Goal: Communication & Community: Ask a question

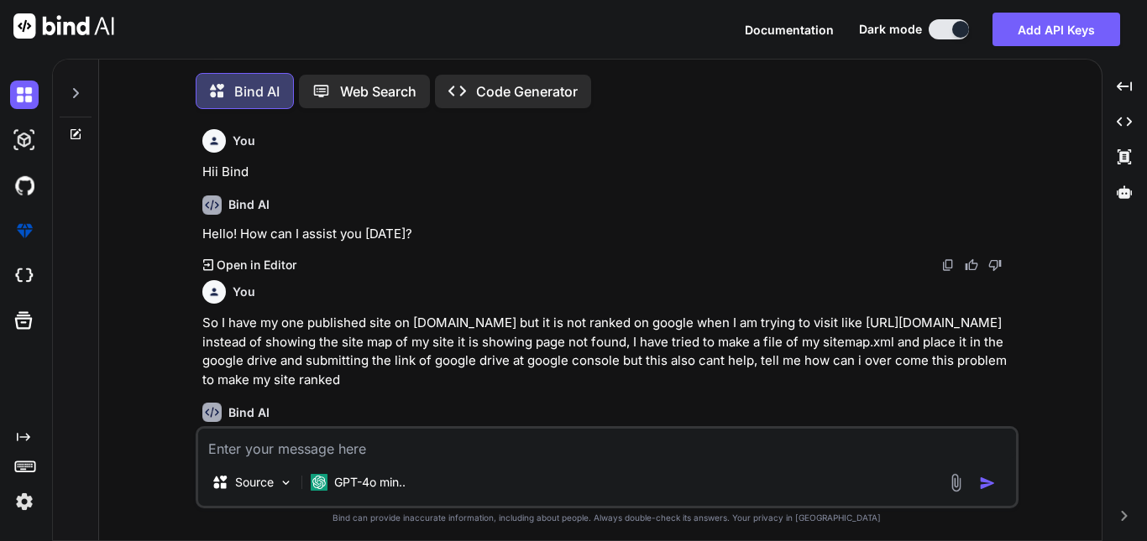
scroll to position [10086, 0]
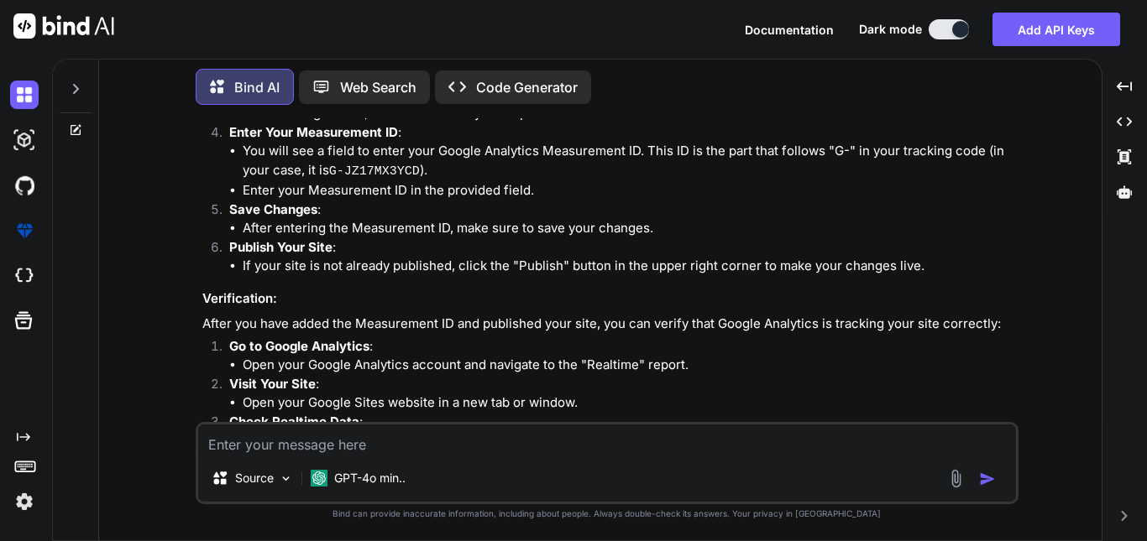
type textarea "I"
type textarea "x"
type textarea "I"
type textarea "x"
type textarea "I h"
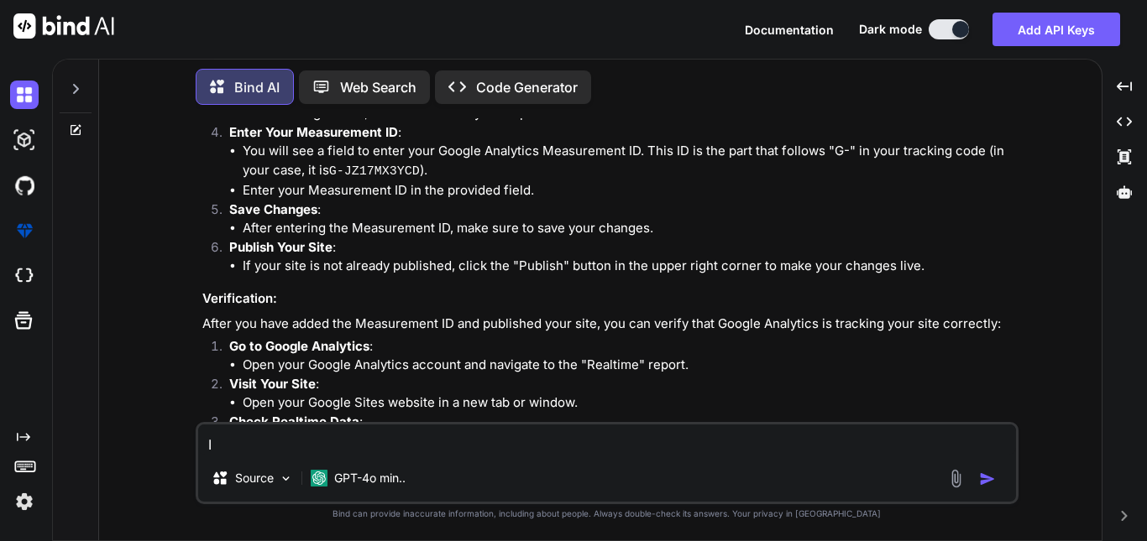
type textarea "x"
type textarea "I ha"
type textarea "x"
type textarea "I hav"
type textarea "x"
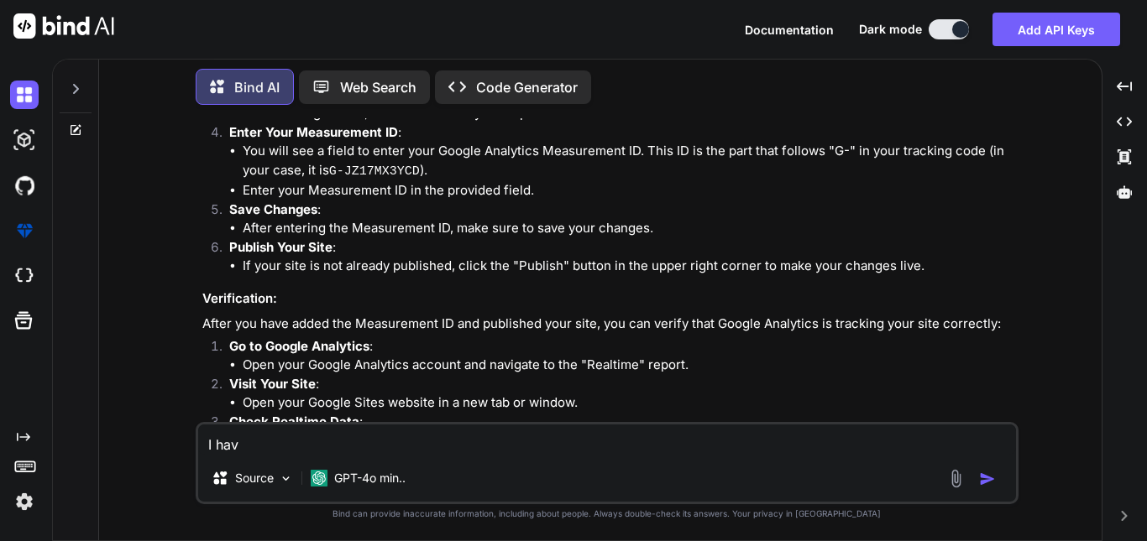
type textarea "I have"
type textarea "x"
type textarea "I have"
type textarea "x"
type textarea "I have g"
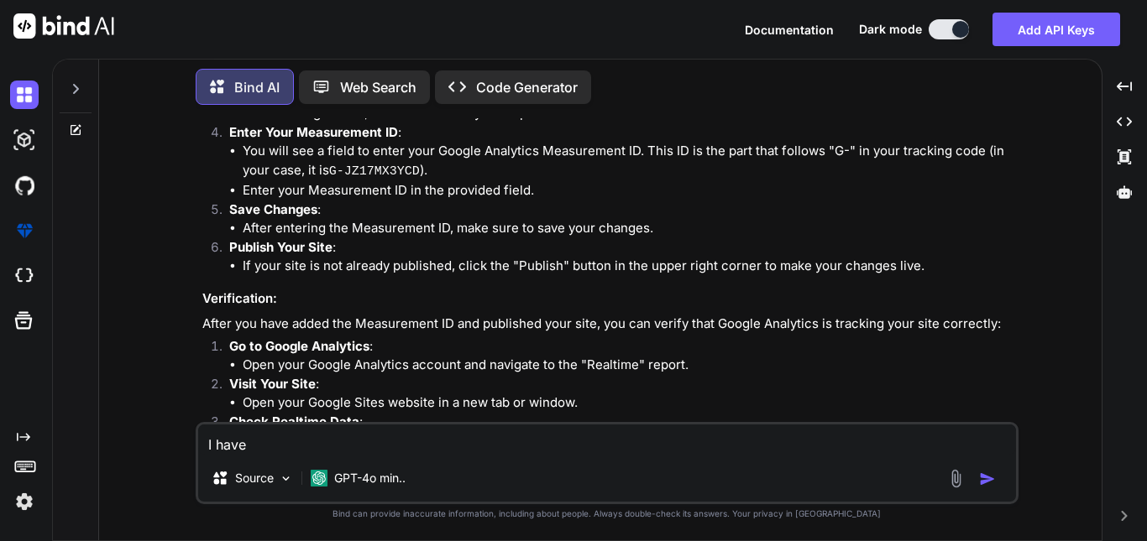
type textarea "x"
type textarea "I have go"
type textarea "x"
type textarea "I have got"
type textarea "x"
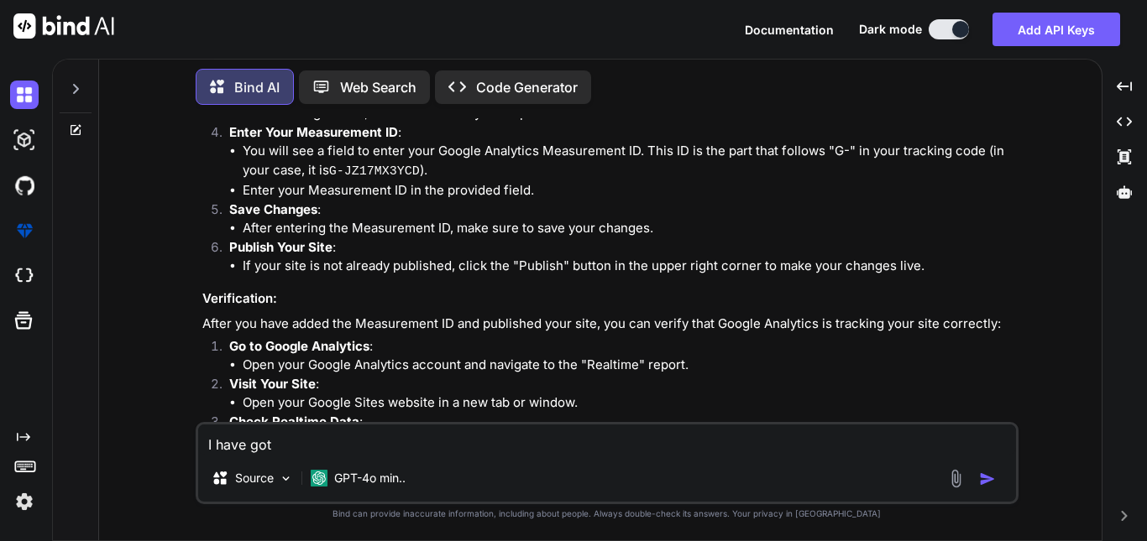
type textarea "I have got"
type textarea "x"
type textarea "I have got a"
type textarea "x"
type textarea "I have got an"
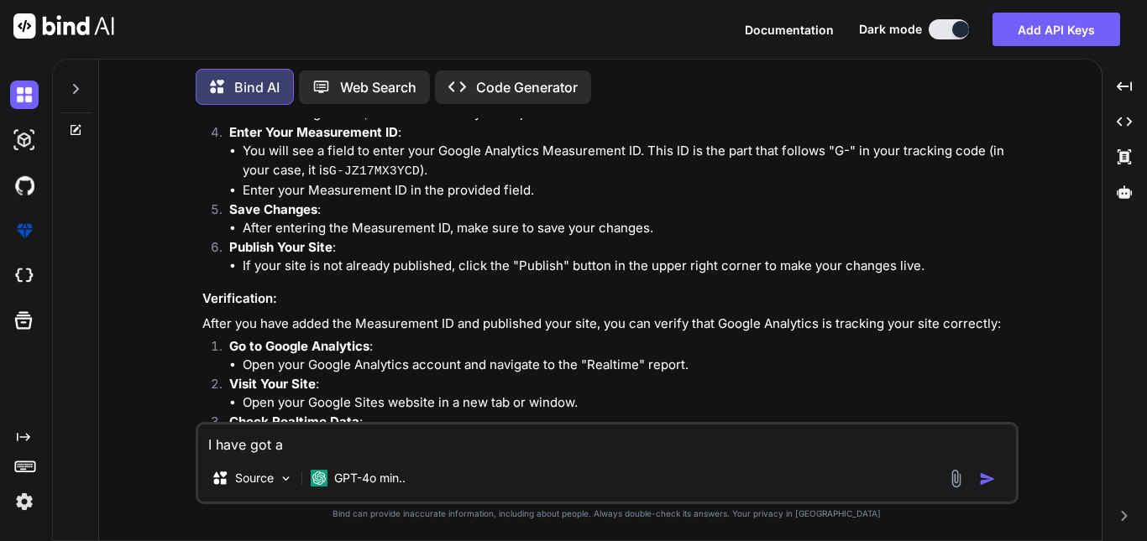
type textarea "x"
type textarea "I have got an"
type textarea "x"
type textarea "I have got an e"
type textarea "x"
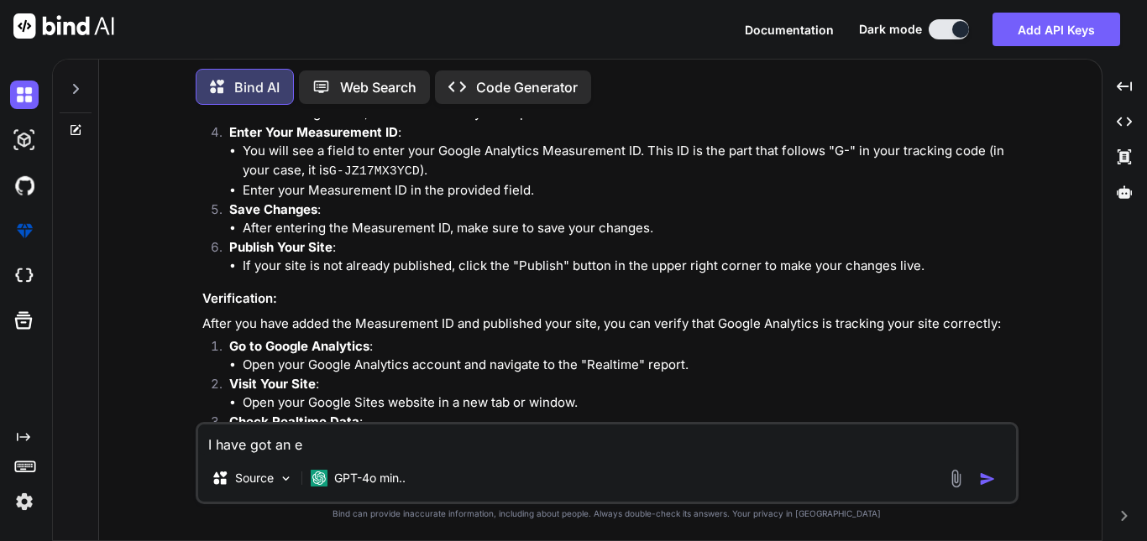
type textarea "I have got an em"
type textarea "x"
type textarea "I have got an ema"
type textarea "x"
type textarea "I have got an emai"
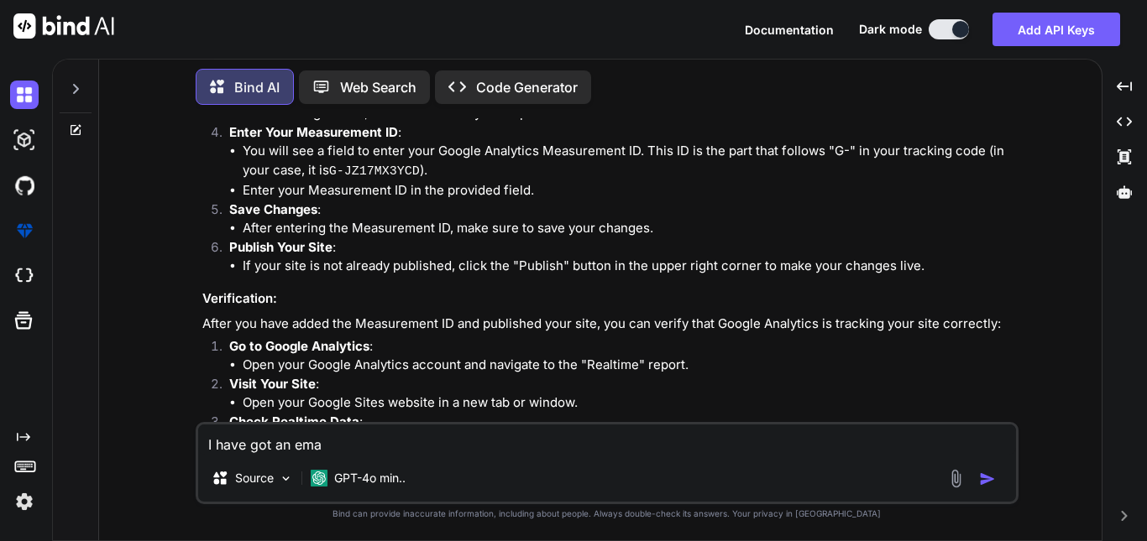
type textarea "x"
type textarea "I have got an email"
type textarea "x"
type textarea "I have got an email"
type textarea "x"
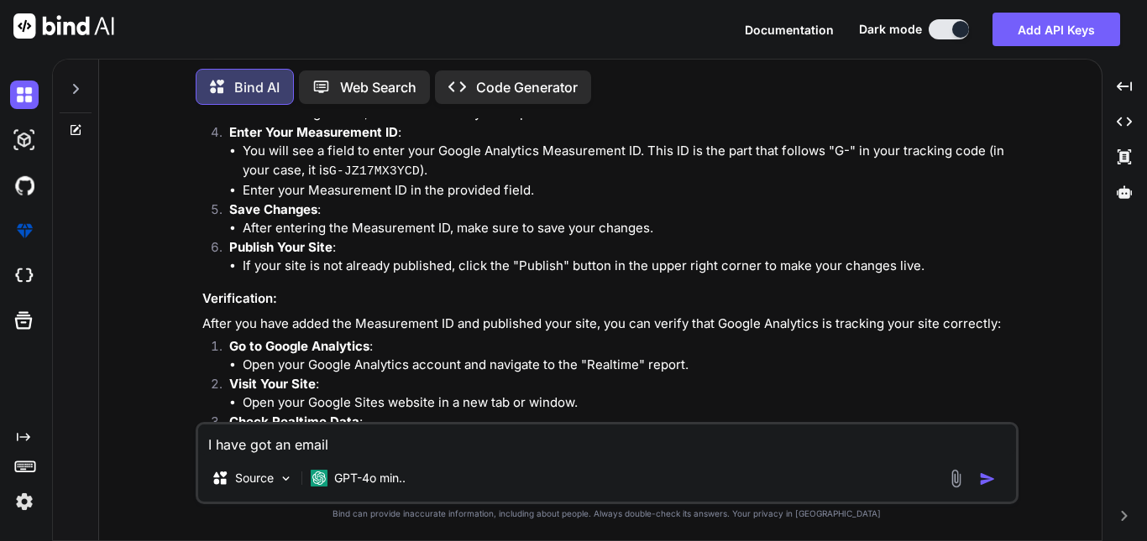
type textarea "I have got an email o"
type textarea "x"
type textarea "I have got an email of"
type textarea "x"
type textarea "I have got an email of"
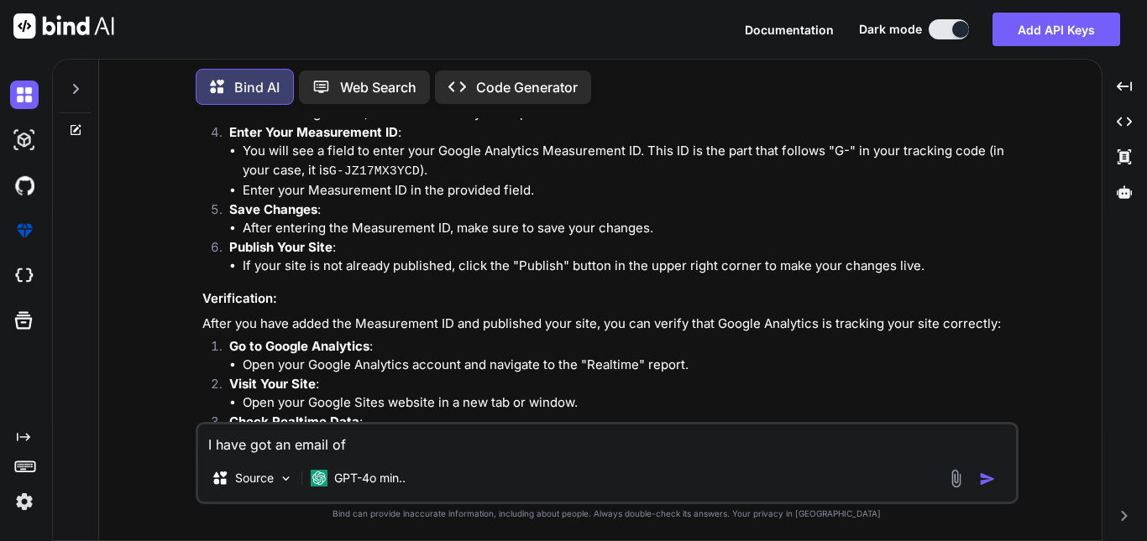
type textarea "x"
type textarea "I have got an email of i"
type textarea "x"
type textarea "I have got an email of im"
type textarea "x"
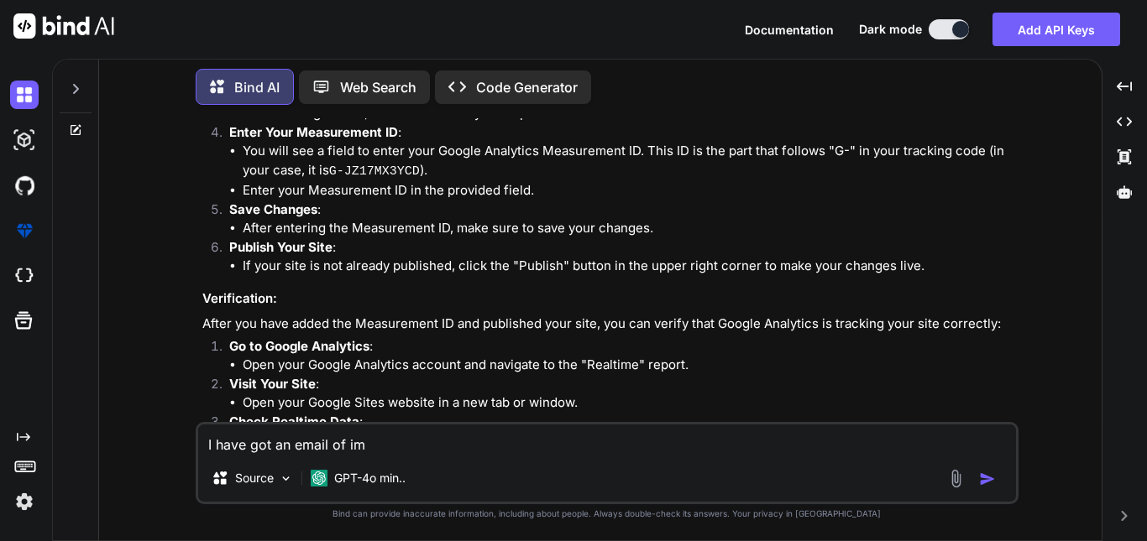
type textarea "I have got an email of i"
type textarea "x"
type textarea "I have got an email of in"
type textarea "x"
type textarea "I have got an email of inc"
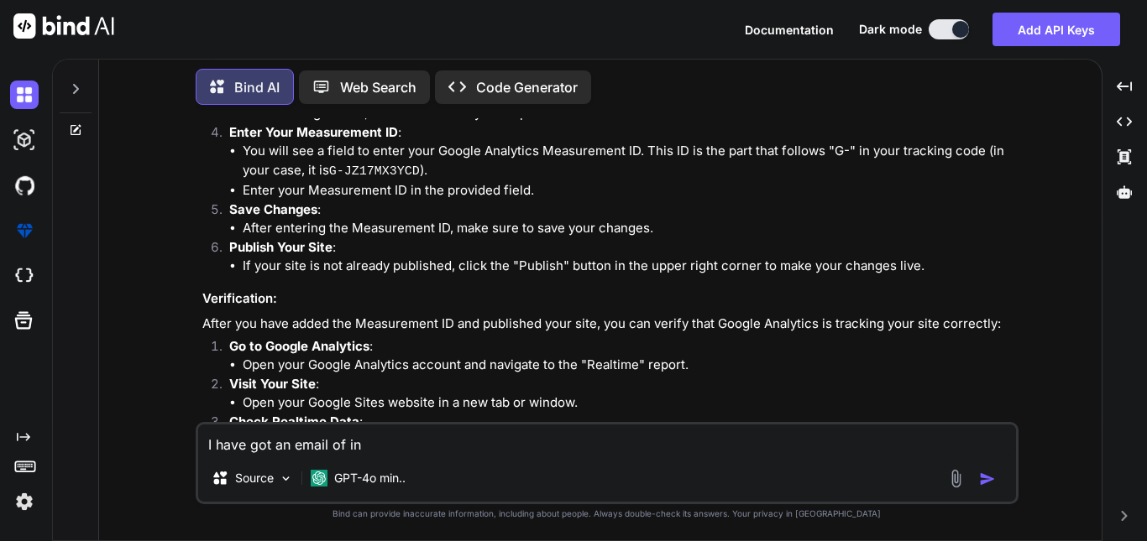
type textarea "x"
type textarea "I have got an email of inco"
type textarea "x"
type textarea "I have got an email of incom"
type textarea "x"
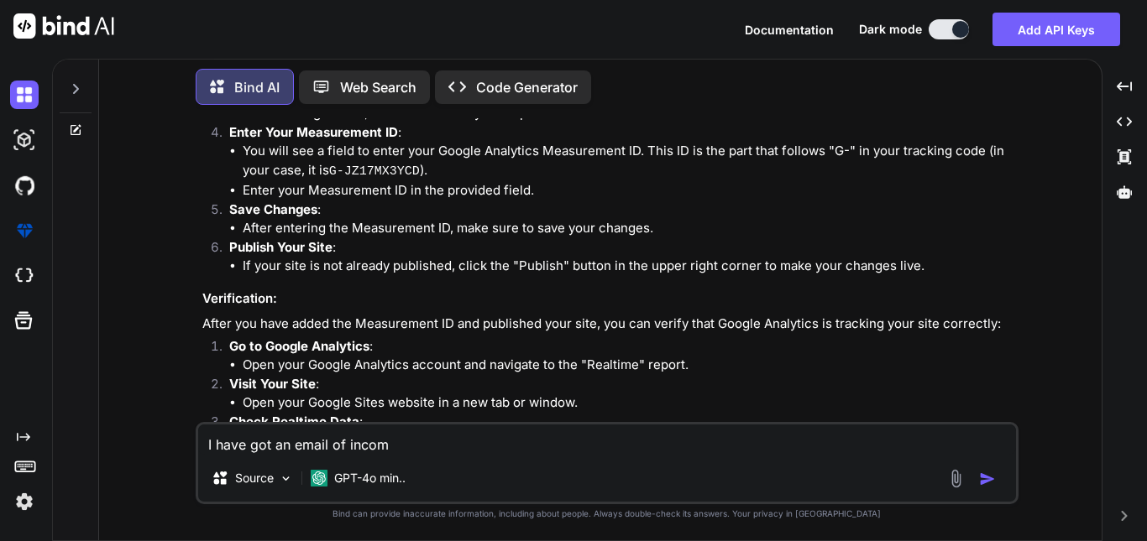
type textarea "I have got an email of incomp"
type textarea "x"
type textarea "I have got an email of incompl"
type textarea "x"
type textarea "I have got an email of incomple"
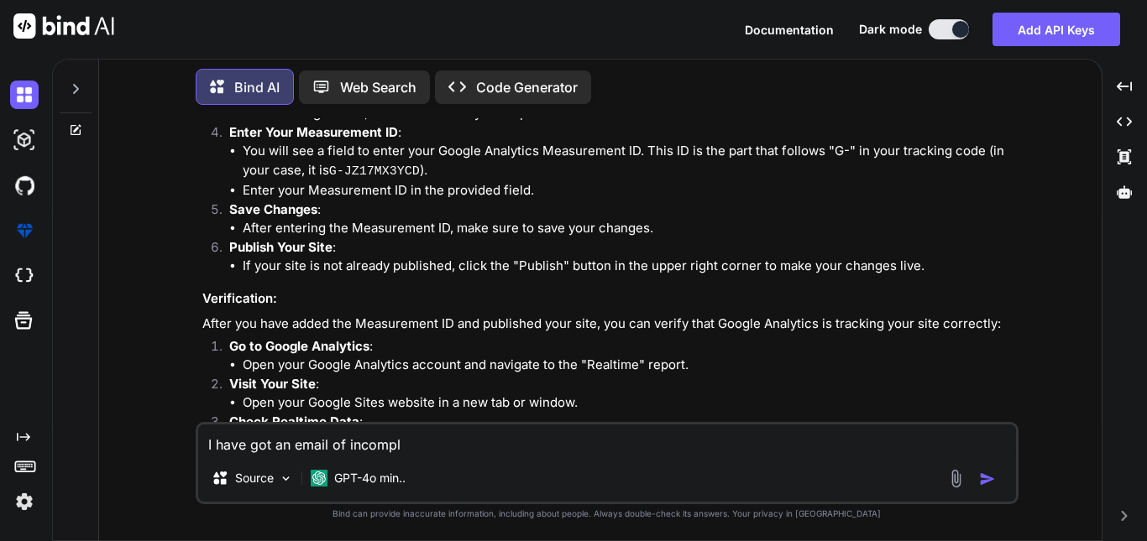
type textarea "x"
type textarea "I have got an email of incomplet"
type textarea "x"
type textarea "I have got an email of incomplet"
type textarea "x"
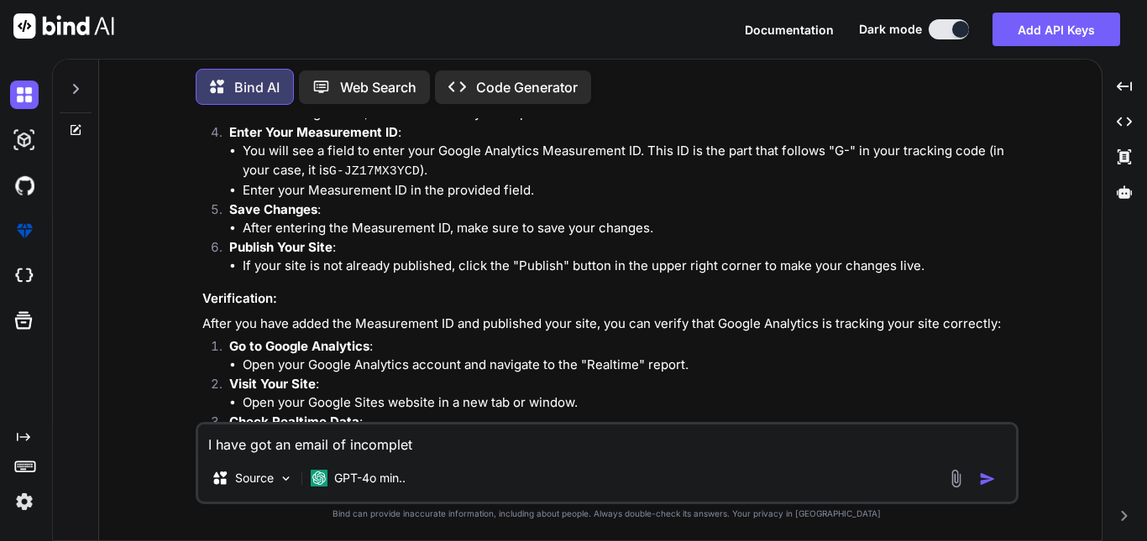
type textarea "I have got an email of incomplet"
type textarea "x"
type textarea "I have got an email of incomplete"
type textarea "x"
type textarea "I have got an email of incomplete"
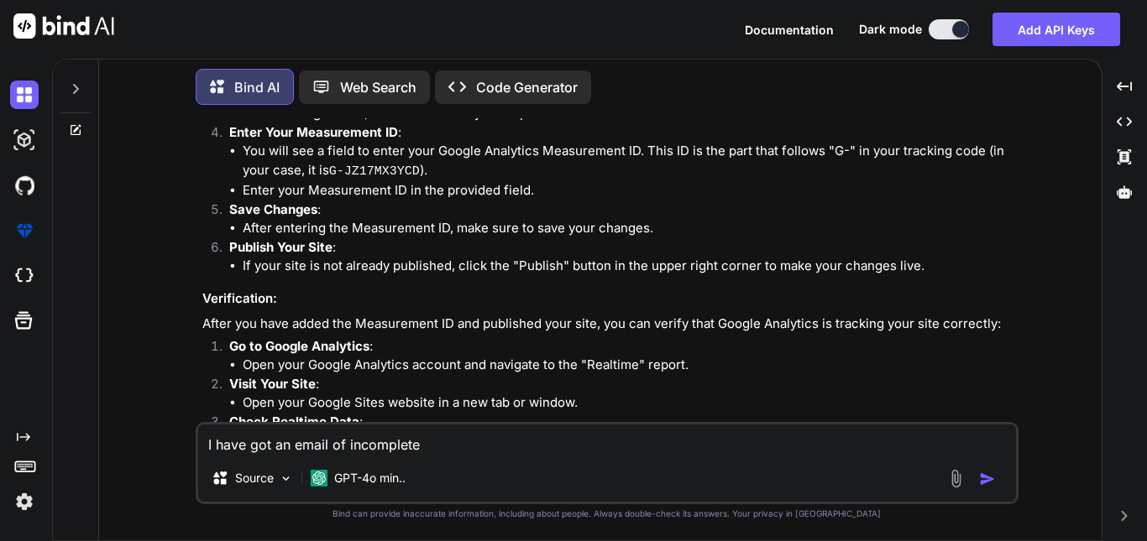
type textarea "x"
type textarea "I have got an email of incomplete w"
type textarea "x"
type textarea "I have got an email of incomplete wo"
type textarea "x"
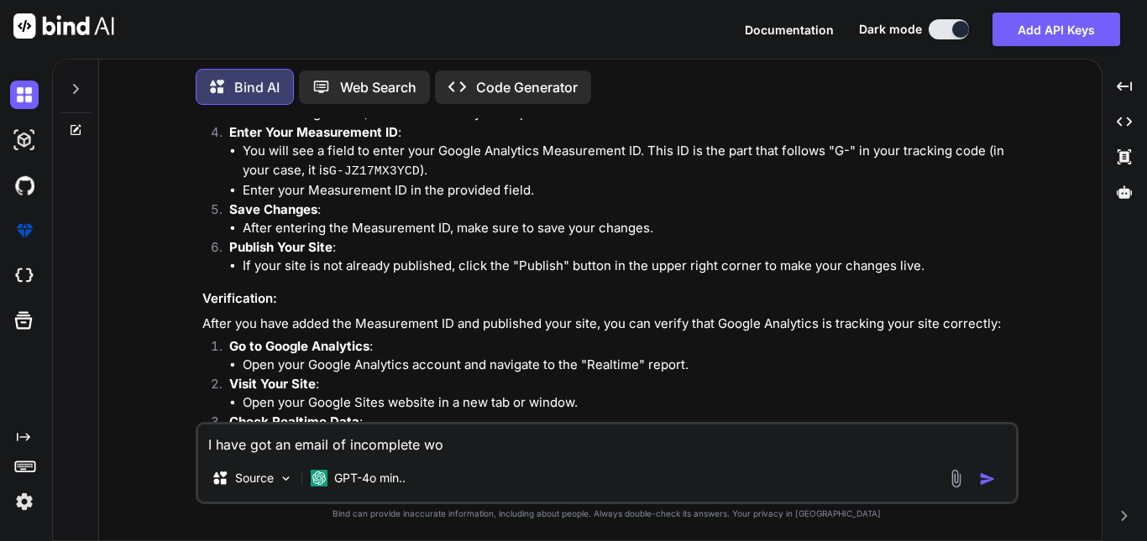
type textarea "I have got an email of incomplete wor"
type textarea "x"
type textarea "I have got an email of incomplete work"
type textarea "x"
type textarea "I have got an email of incomplete worki"
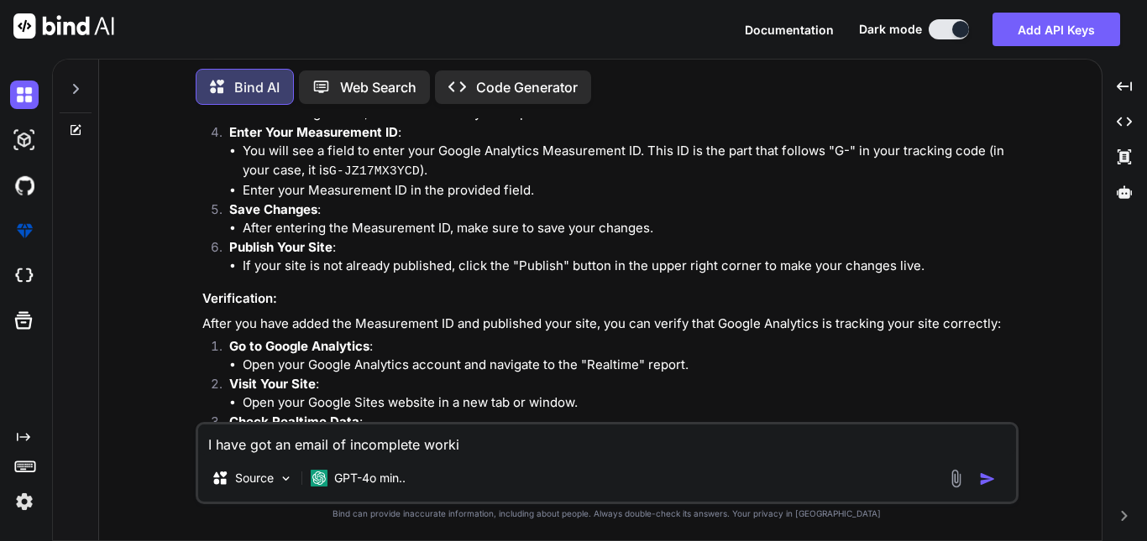
type textarea "x"
type textarea "I have got an email of incomplete workin"
type textarea "x"
type textarea "I have got an email of incomplete working"
type textarea "x"
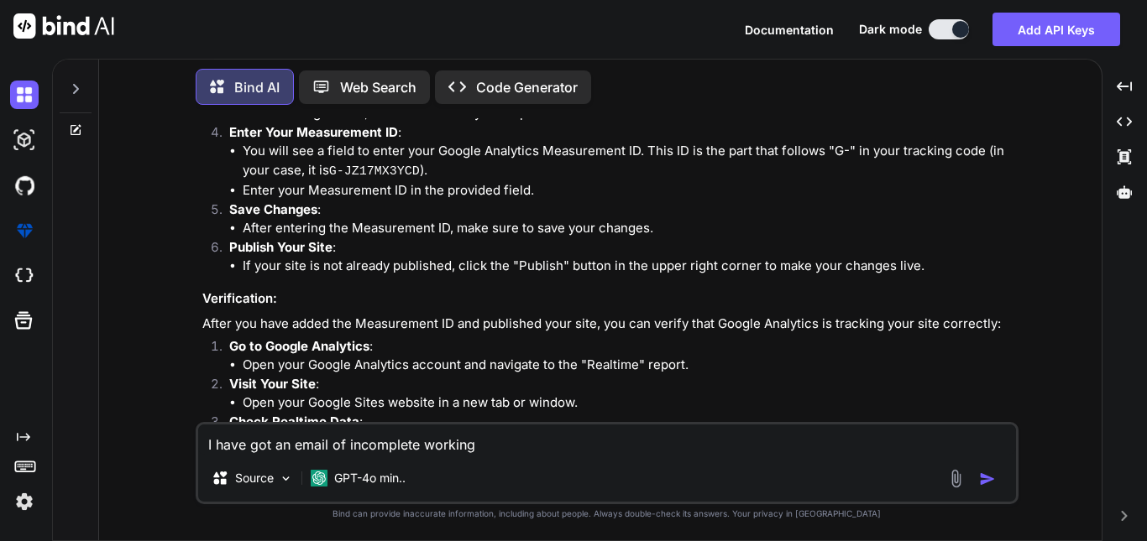
type textarea "I have got an email of incomplete working"
type textarea "x"
type textarea "I have got an email of incomplete working h"
type textarea "x"
type textarea "I have got an email of incomplete working ho"
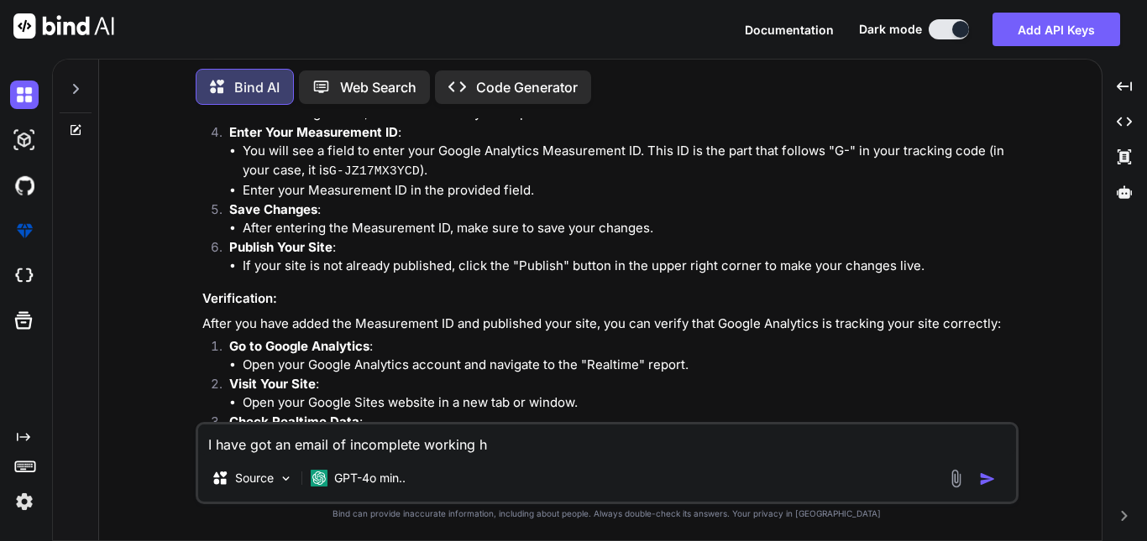
type textarea "x"
type textarea "I have got an email of incomplete working hou"
type textarea "x"
type textarea "I have got an email of incomplete working hour"
type textarea "x"
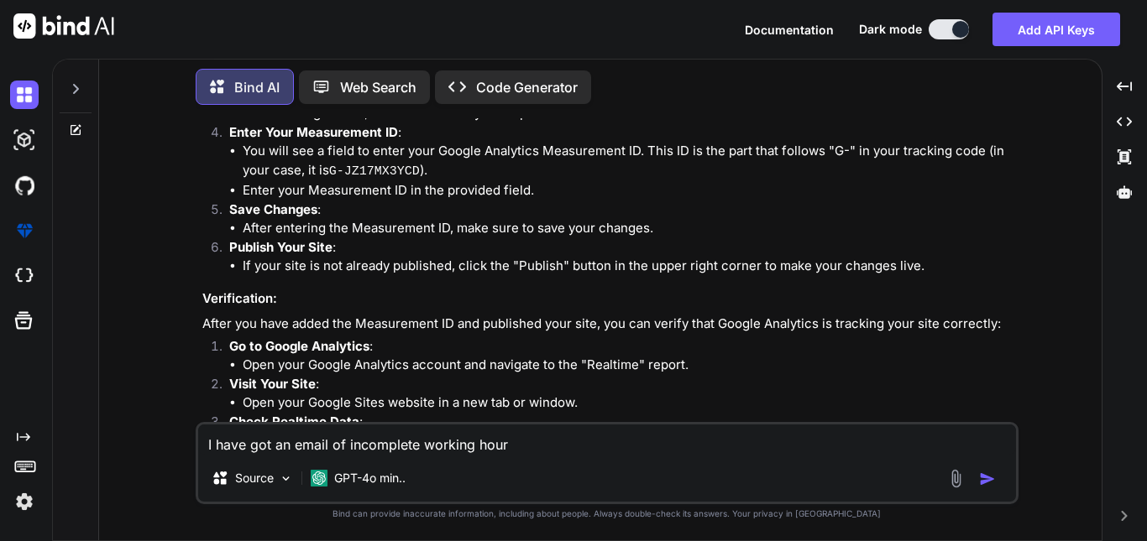
type textarea "I have got an email of incomplete working hours"
type textarea "x"
type textarea "I have got an email of incomplete working hours"
type textarea "x"
type textarea "I have got an email of incomplete working hours b"
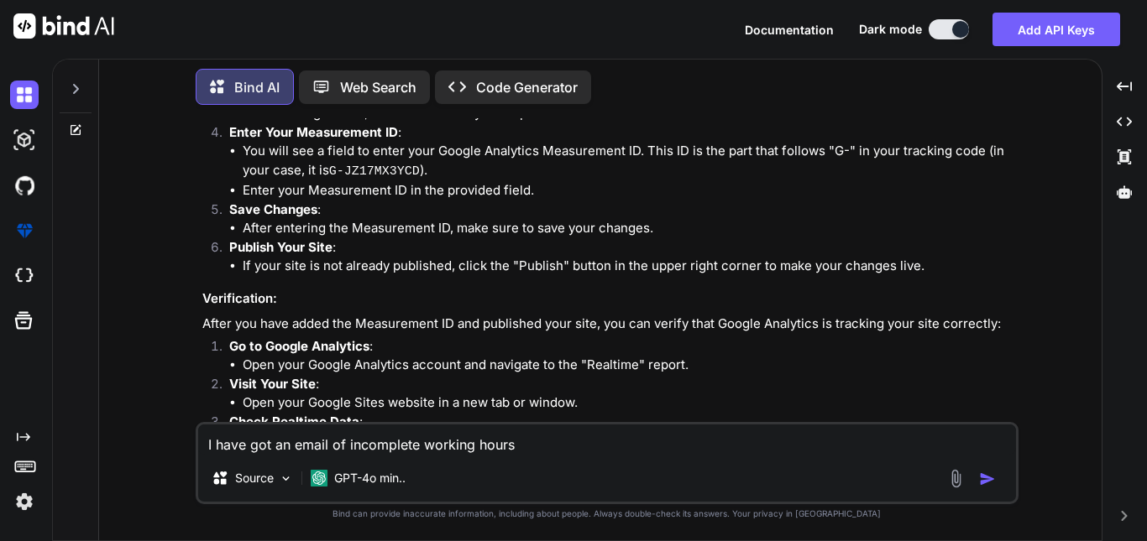
type textarea "x"
type textarea "I have got an email of incomplete working hours bu"
type textarea "x"
type textarea "I have got an email of incomplete working hours but"
type textarea "x"
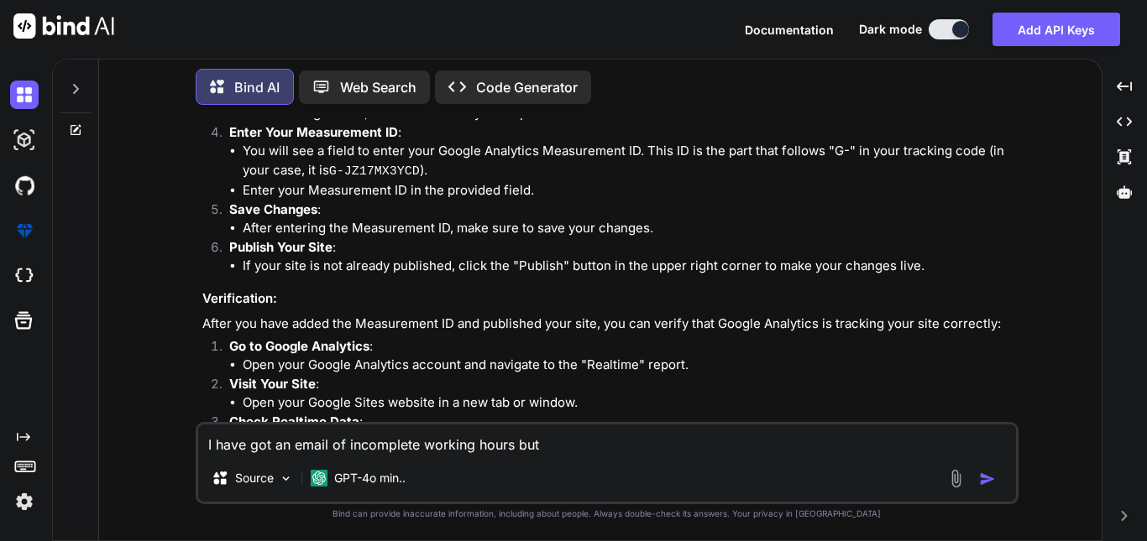
type textarea "I have got an email of incomplete working hours but"
type textarea "x"
type textarea "I have got an email of incomplete working hours but I"
type textarea "x"
type textarea "I have got an email of incomplete working hours but I"
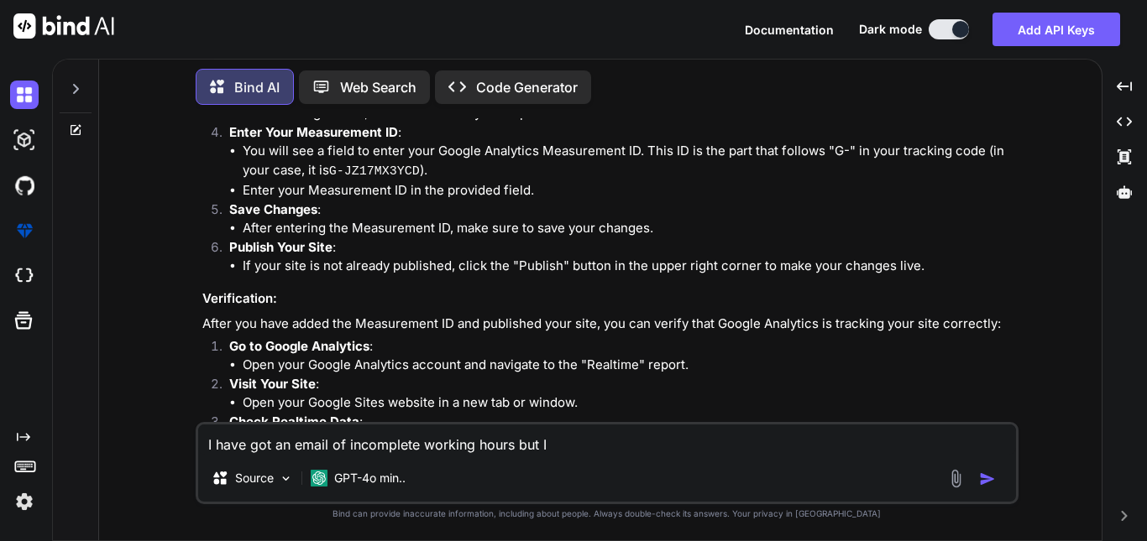
type textarea "x"
type textarea "I have got an email of incomplete working hours but I h"
type textarea "x"
type textarea "I have got an email of incomplete working hours but I ha"
type textarea "x"
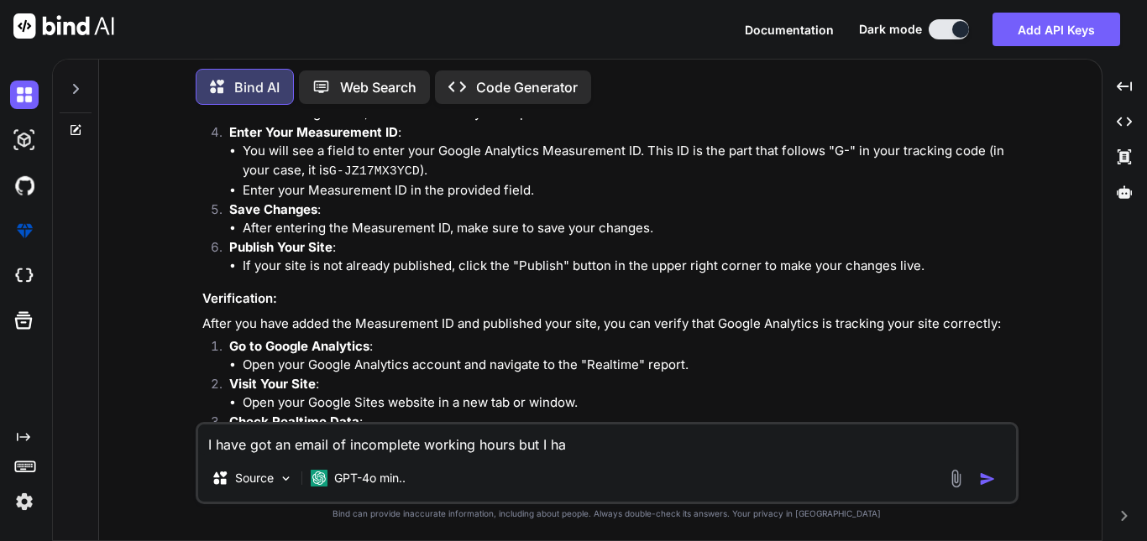
type textarea "I have got an email of incomplete working hours but I hav"
type textarea "x"
type textarea "I have got an email of incomplete working hours but I have"
type textarea "x"
type textarea "I have got an email of incomplete working hours but I have"
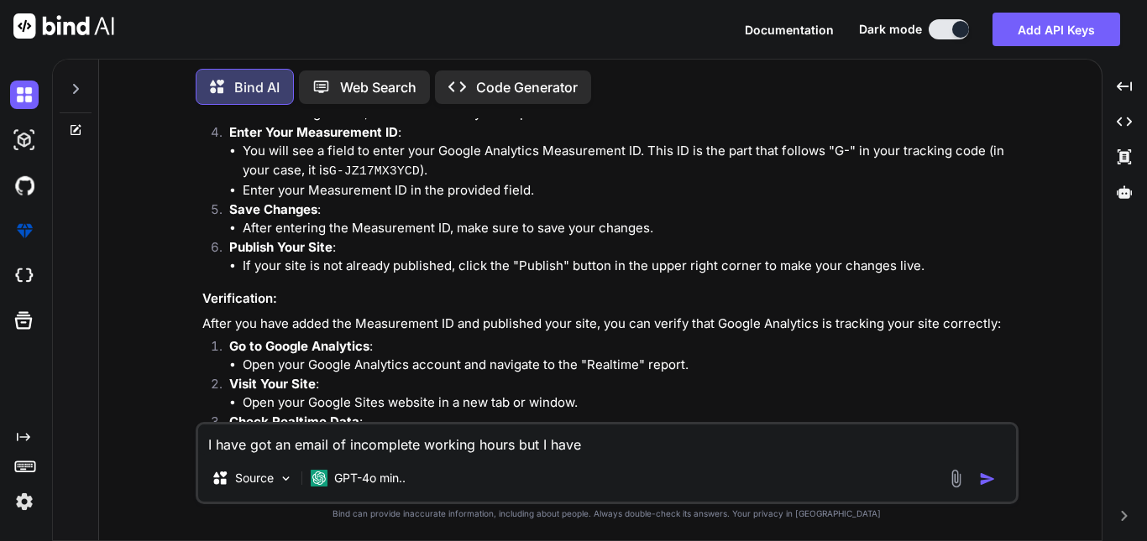
type textarea "x"
type textarea "I have got an email of incomplete working hours but I have a"
type textarea "x"
type textarea "I have got an email of incomplete working hours but I have ap"
type textarea "x"
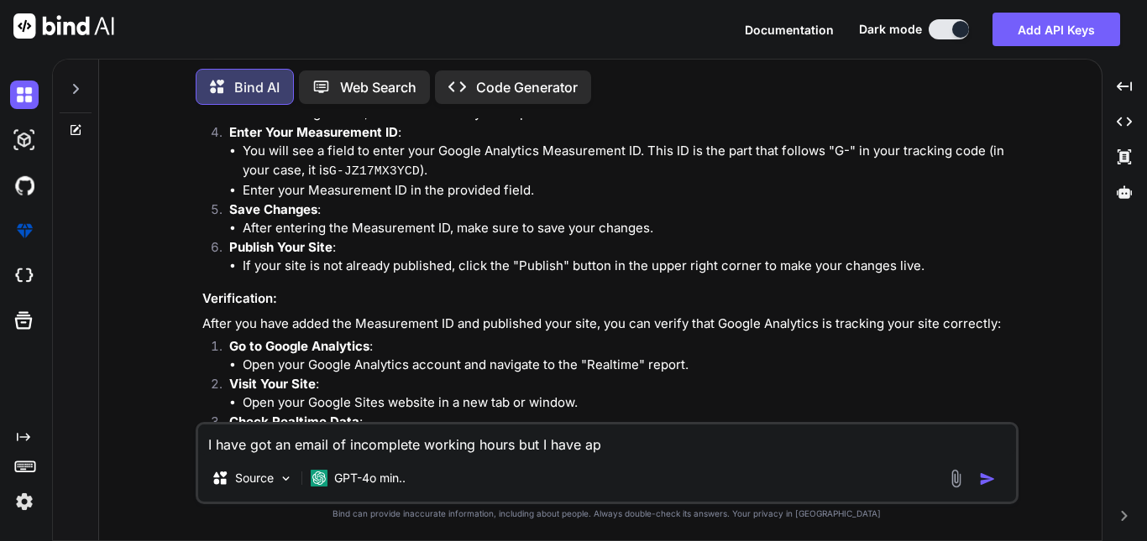
type textarea "I have got an email of incomplete working hours but I have app"
type textarea "x"
type textarea "I have got an email of incomplete working hours but I have ap"
type textarea "x"
type textarea "I have got an email of incomplete working hours but I have a"
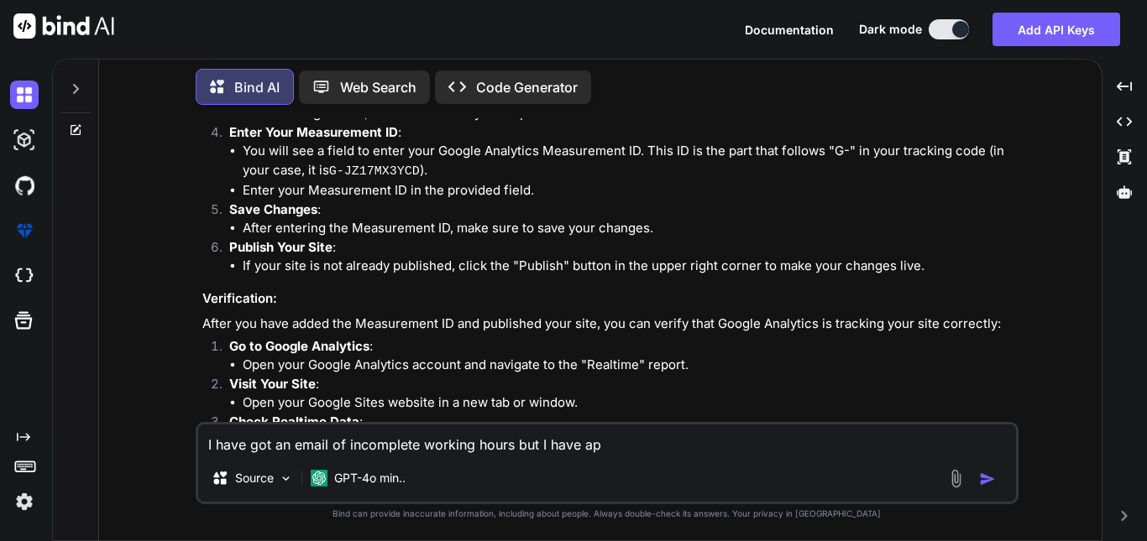
type textarea "x"
type textarea "I have got an email of incomplete working hours but I have"
type textarea "x"
type textarea "I have got an email of incomplete working hours but I have"
type textarea "x"
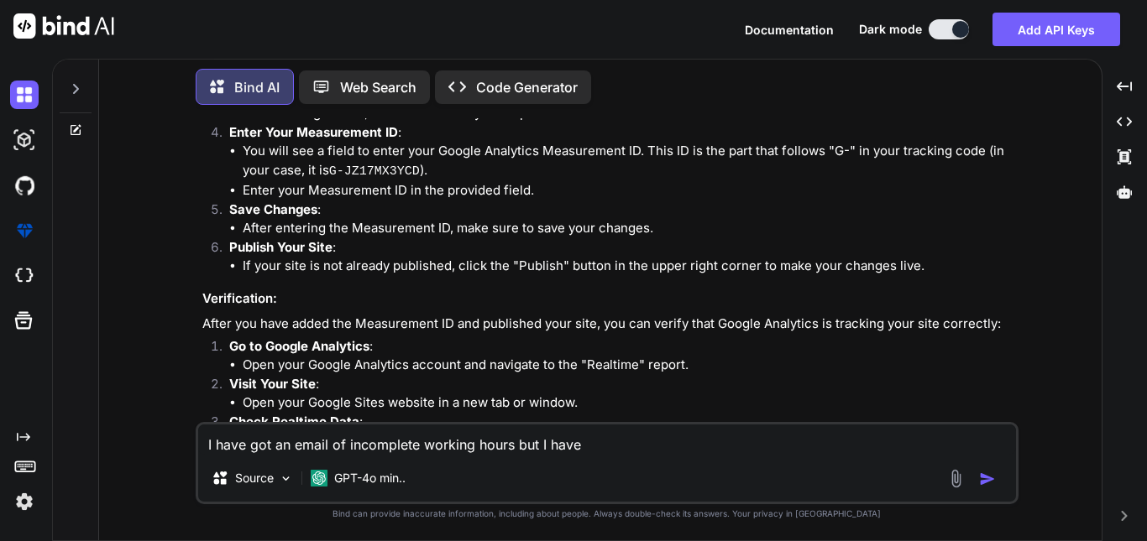
type textarea "I have got an email of incomplete working hours but I hav"
type textarea "x"
type textarea "I have got an email of incomplete working hours but I ha"
type textarea "x"
type textarea "I have got an email of incomplete working hours but I h"
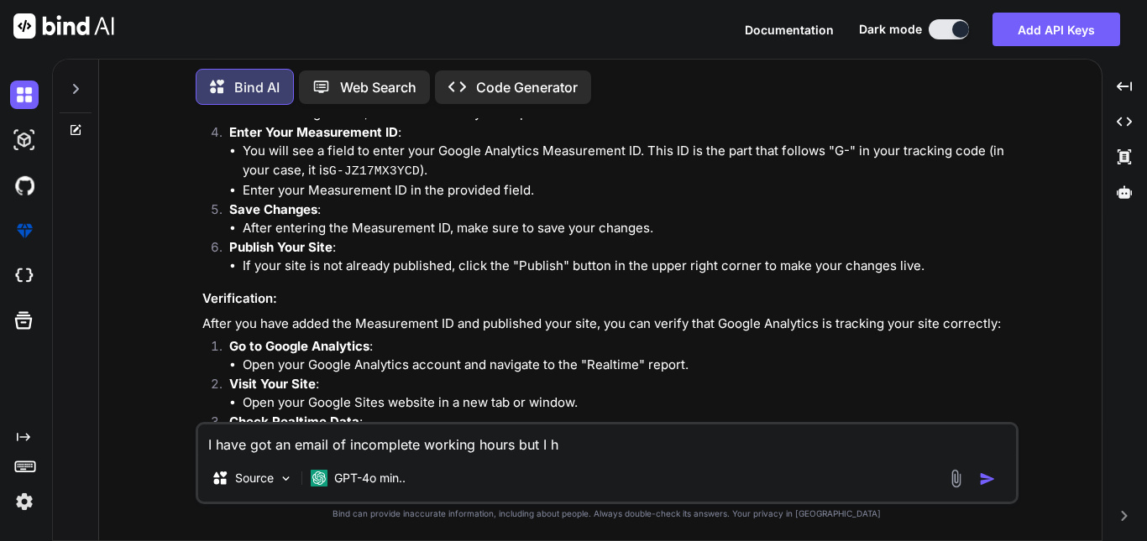
type textarea "x"
type textarea "I have got an email of incomplete working hours but I"
type textarea "x"
type textarea "I have got an email of incomplete working hours but I a"
type textarea "x"
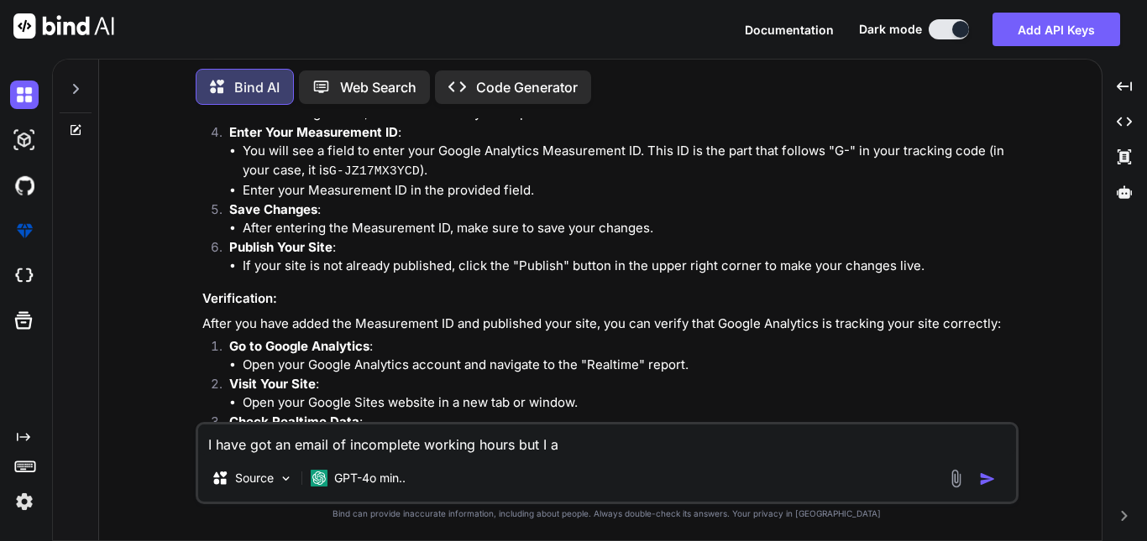
type textarea "I have got an email of incomplete working hours but I am"
type textarea "x"
type textarea "I have got an email of incomplete working hours but I am"
type textarea "x"
type textarea "I have got an email of incomplete working hours but I am o"
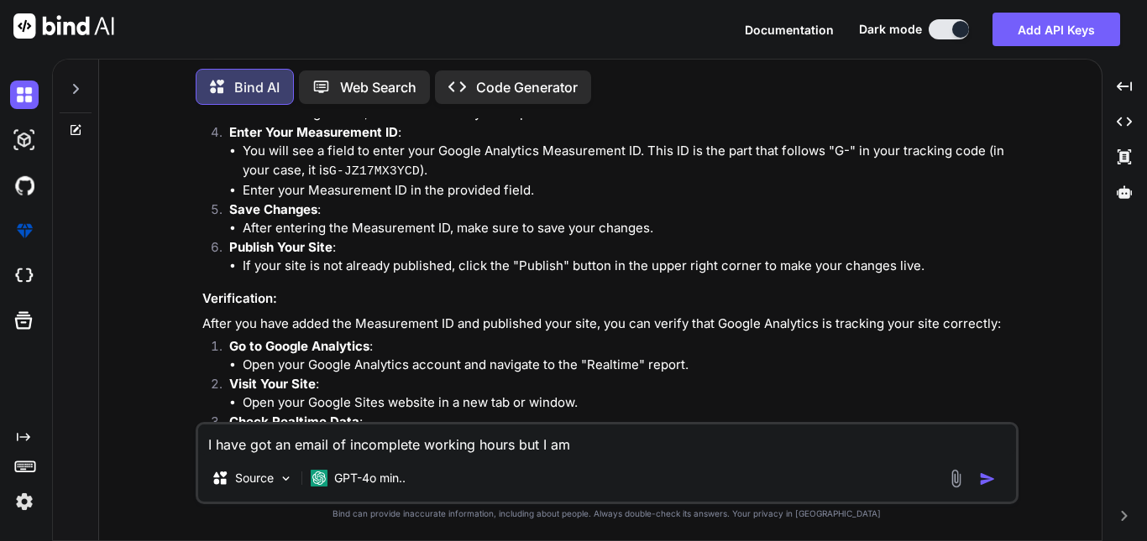
type textarea "x"
type textarea "I have got an email of incomplete working hours but I am on"
type textarea "x"
type textarea "I have got an email of incomplete working hours but I am on"
type textarea "x"
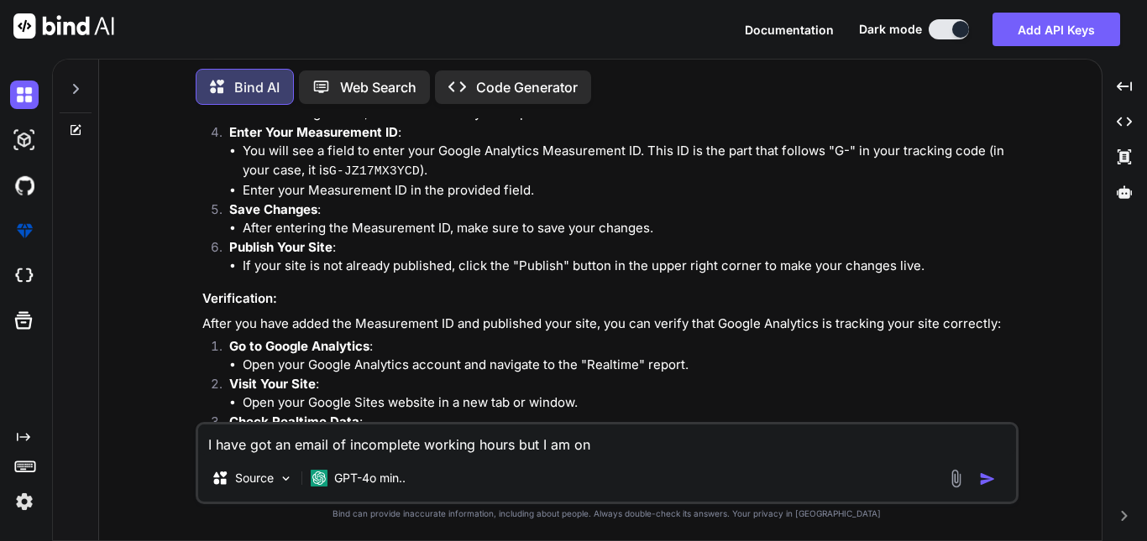
type textarea "I have got an email of incomplete working hours but I am on l"
type textarea "x"
type textarea "I have got an email of incomplete working hours but I am on le"
type textarea "x"
type textarea "I have got an email of incomplete working hours but I am on lea"
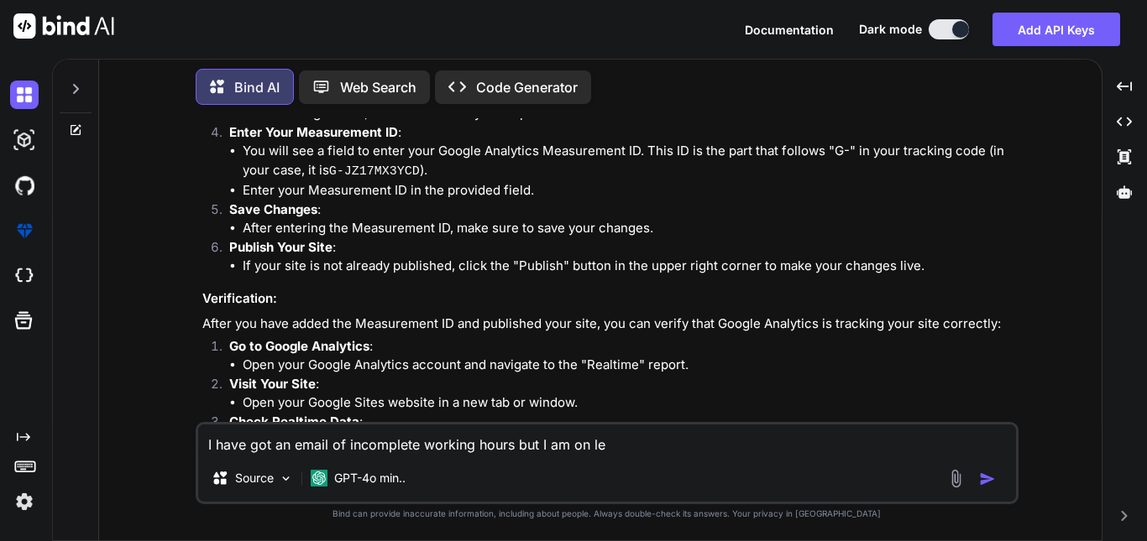
type textarea "x"
type textarea "I have got an email of incomplete working hours but I am on leav"
type textarea "x"
type textarea "I have got an email of incomplete working hours but I am on leave"
type textarea "x"
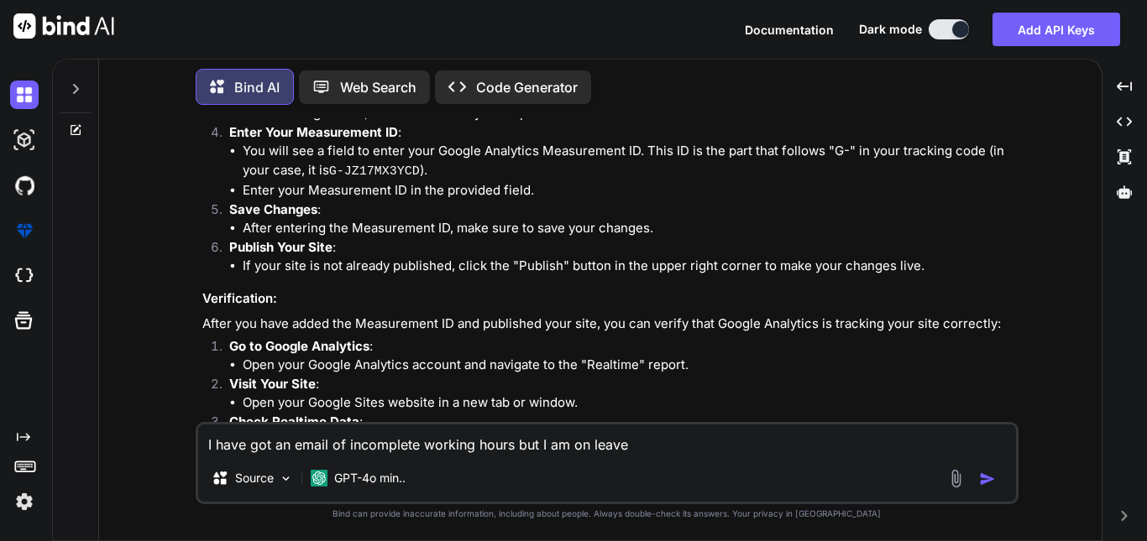
type textarea "I have got an email of incomplete working hours but I am on leave"
type textarea "x"
type textarea "I have got an email of incomplete working hours but I am on leave f"
type textarea "x"
type textarea "I have got an email of incomplete working hours but I am on leave fo"
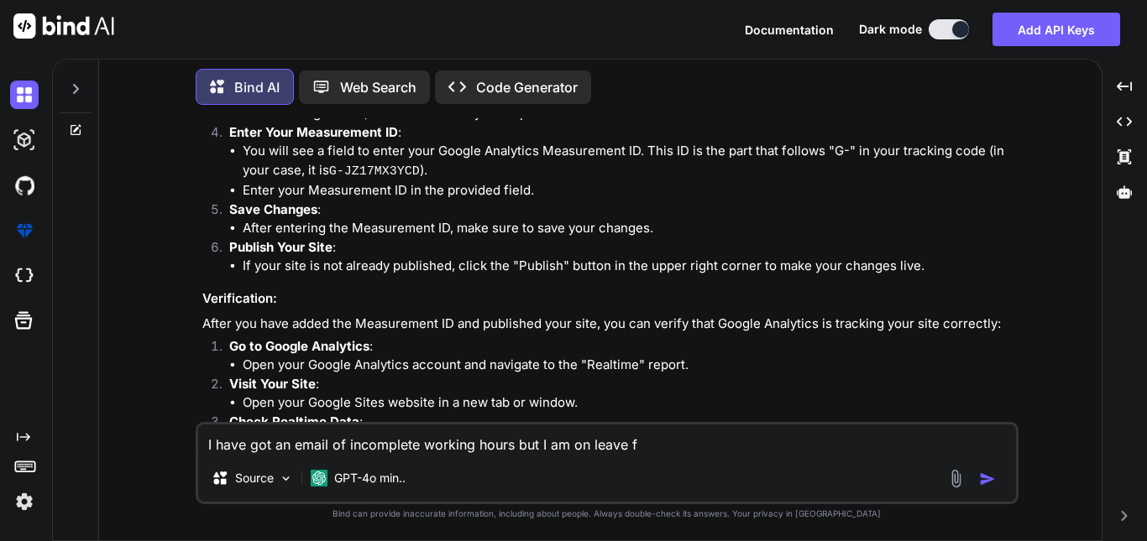
type textarea "x"
type textarea "I have got an email of incomplete working hours but I am on leave for"
type textarea "x"
type textarea "I have got an email of incomplete working hours but I am on leave forn"
type textarea "x"
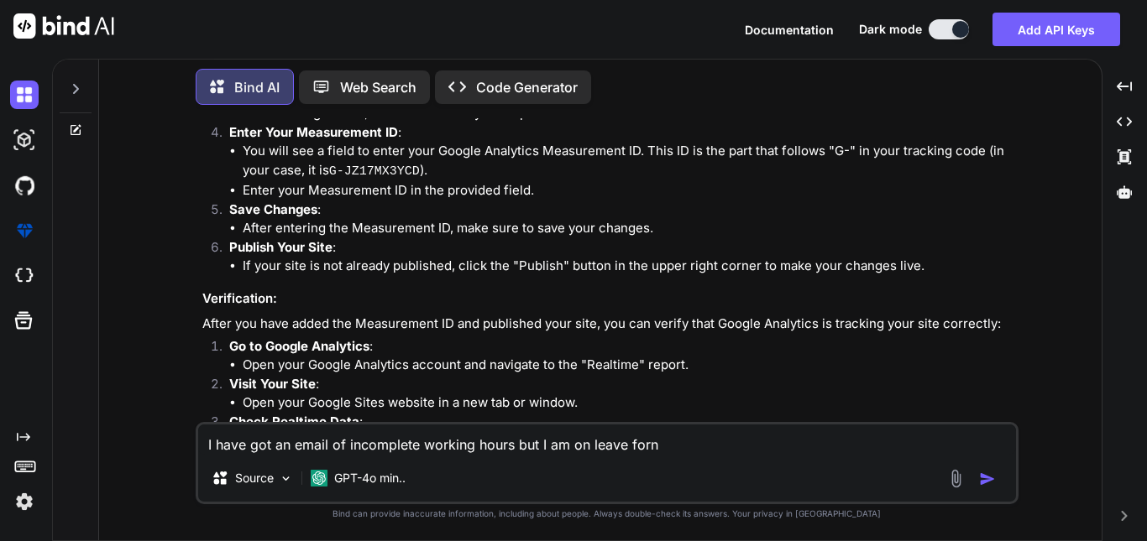
type textarea "I have got an email of incomplete working hours but I am on leave for"
type textarea "x"
type textarea "I have got an email of incomplete working hours but I am on leave for"
type textarea "x"
type textarea "I have got an email of incomplete working hours but I am on leave for f"
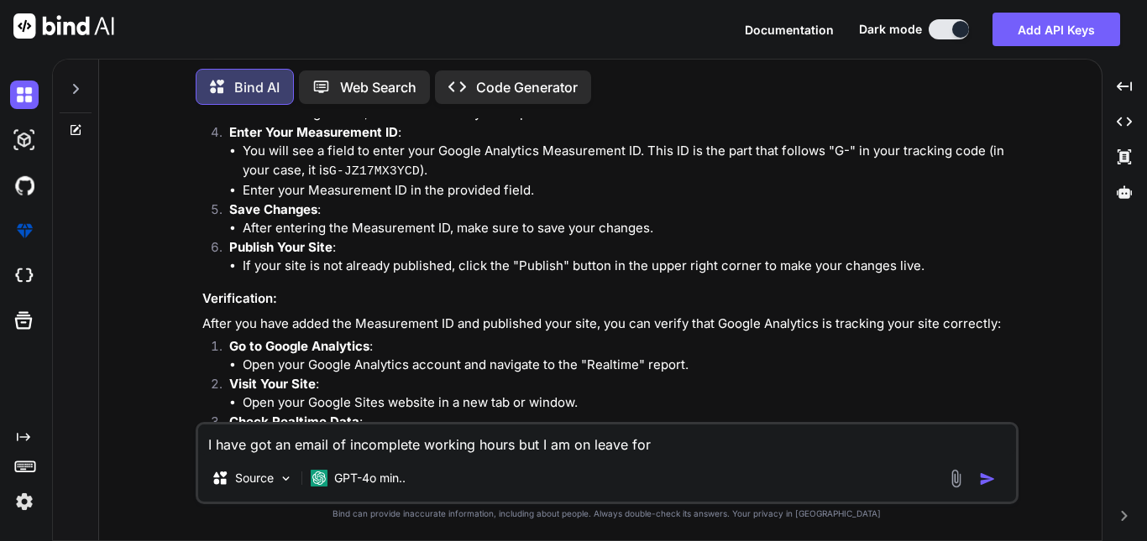
type textarea "x"
type textarea "I have got an email of incomplete working hours but I am on leave for fi"
type textarea "x"
type textarea "I have got an email of incomplete working hours but I am on leave for fir"
type textarea "x"
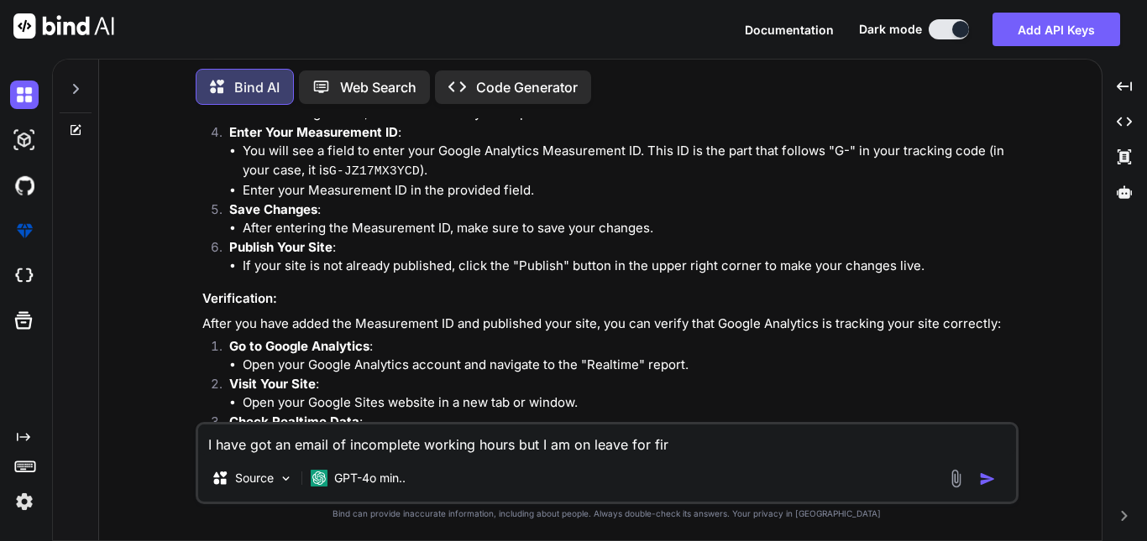
type textarea "I have got an email of incomplete working hours but I am on leave for firs"
type textarea "x"
type textarea "I have got an email of incomplete working hours but I am on leave for first"
type textarea "x"
type textarea "I have got an email of incomplete working hours but I am on leave for first"
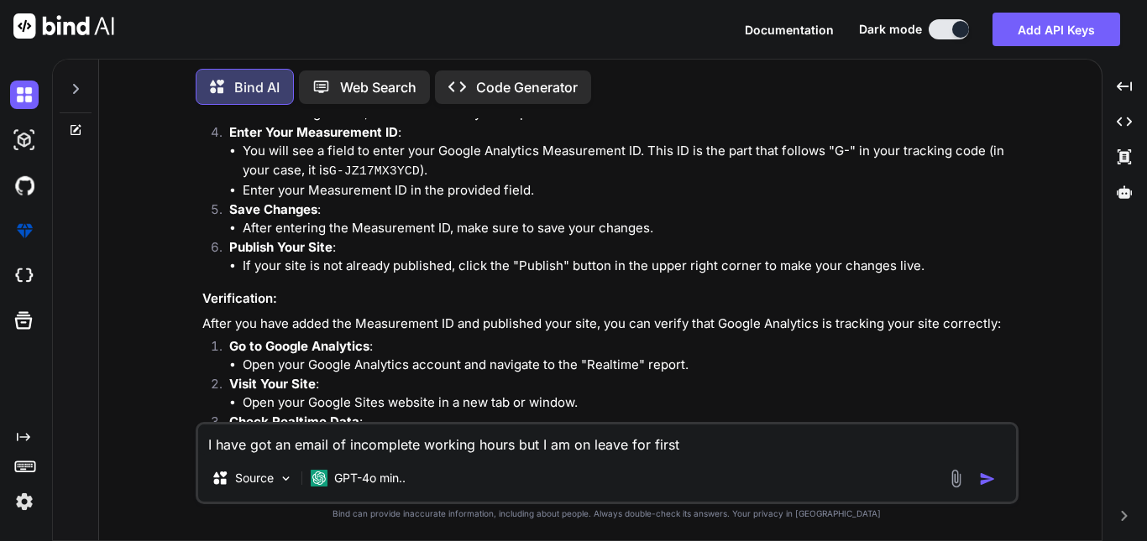
type textarea "x"
type textarea "I have got an email of incomplete working hours but I am on leave for first h"
type textarea "x"
type textarea "I have got an email of incomplete working hours but I am on leave for first ha"
type textarea "x"
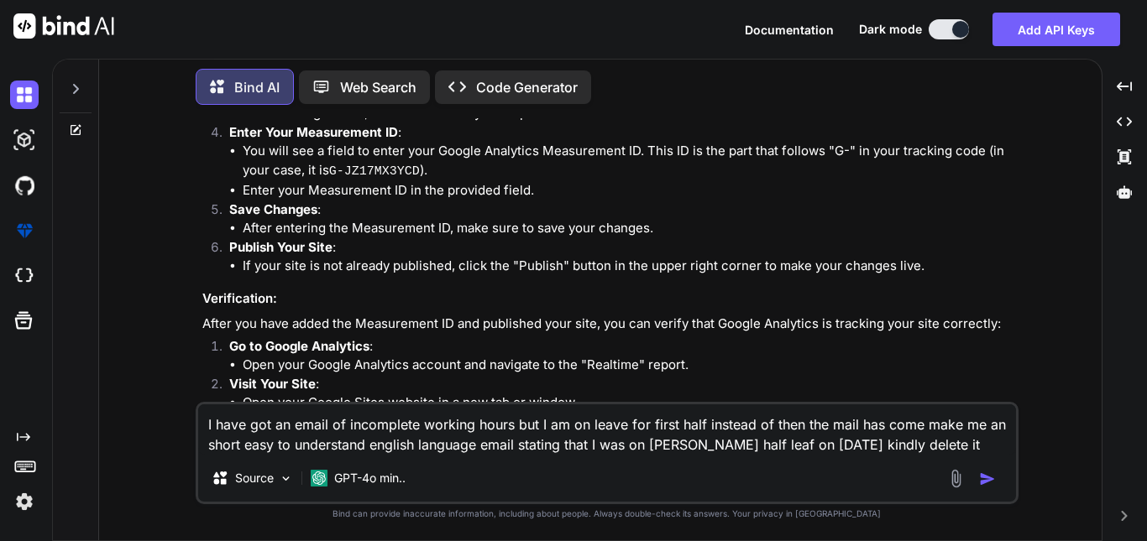
click at [829, 442] on textarea "I have got an email of incomplete working hours but I am on leave for first hal…" at bounding box center [607, 430] width 818 height 50
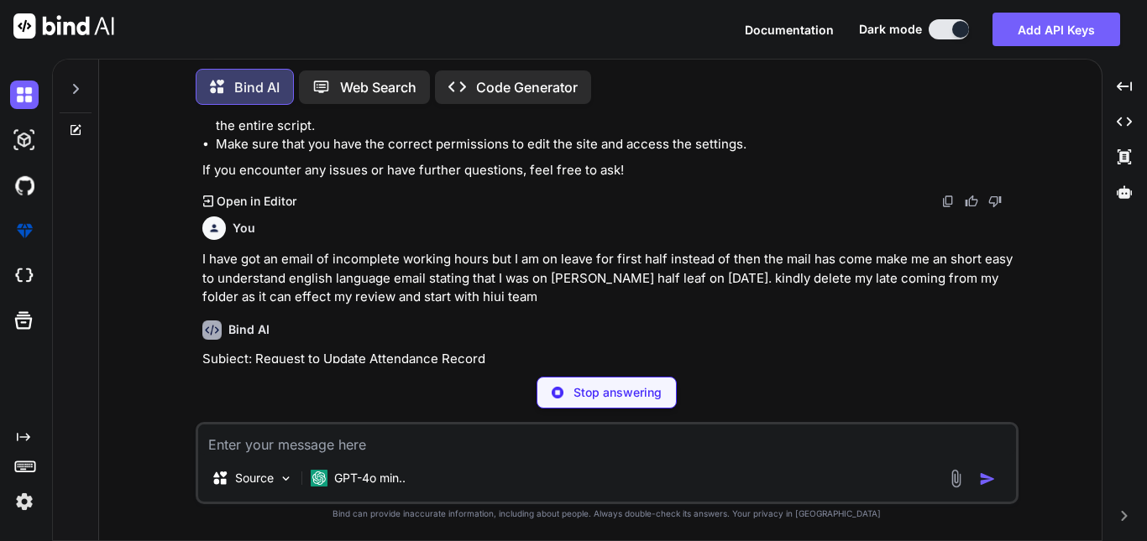
scroll to position [10503, 0]
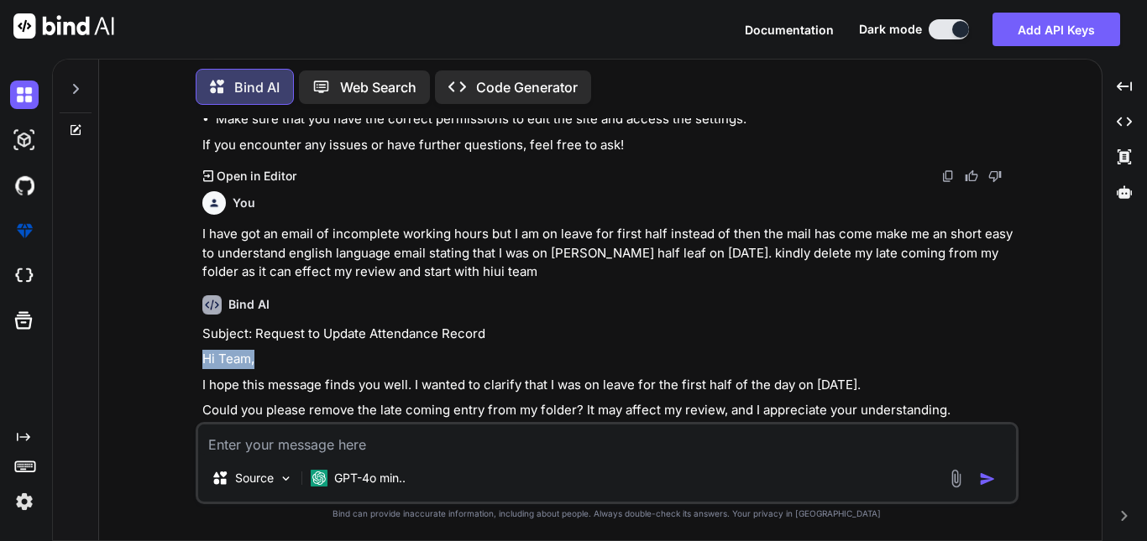
drag, startPoint x: 199, startPoint y: 270, endPoint x: 259, endPoint y: 275, distance: 59.8
click at [259, 275] on div "You Hii Bind Bind AI Hello! How can I assist you [DATE]? Created with Pixso. Op…" at bounding box center [608, 270] width 819 height 304
copy p "Hi Team,"
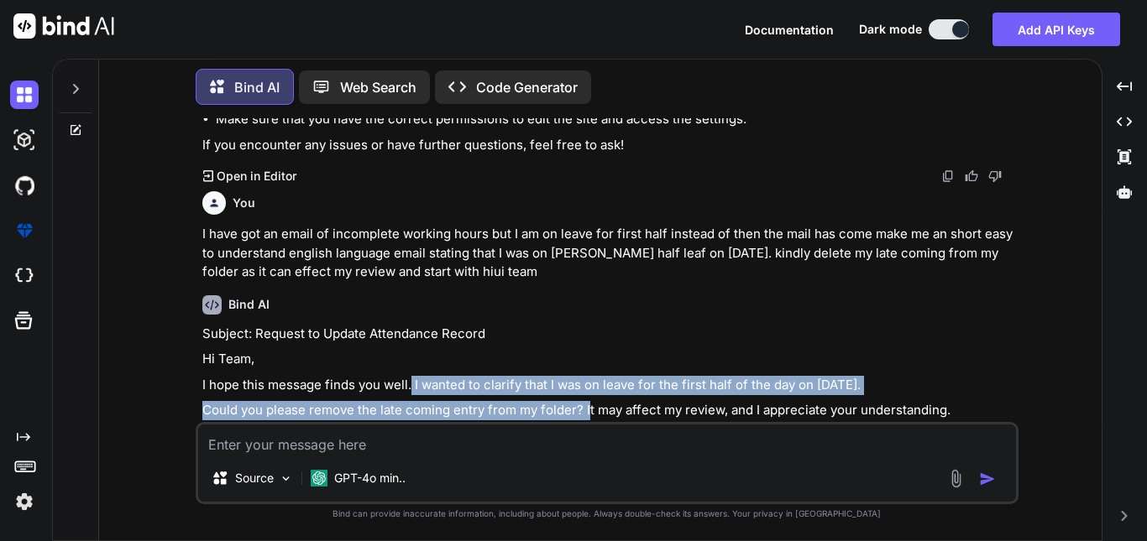
drag, startPoint x: 410, startPoint y: 295, endPoint x: 587, endPoint y: 309, distance: 176.8
click at [587, 325] on div "Subject: Request to Update Attendance Record Hi Team, I hope this message finds…" at bounding box center [608, 417] width 813 height 185
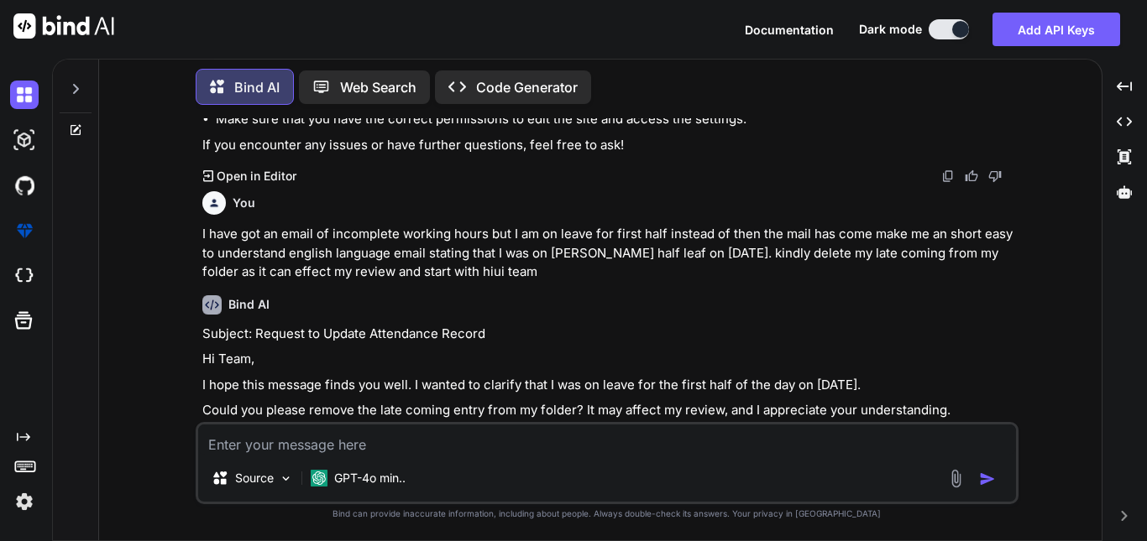
click at [592, 325] on div "Subject: Request to Update Attendance Record Hi Team, I hope this message finds…" at bounding box center [608, 417] width 813 height 185
click at [330, 441] on textarea at bounding box center [607, 440] width 818 height 30
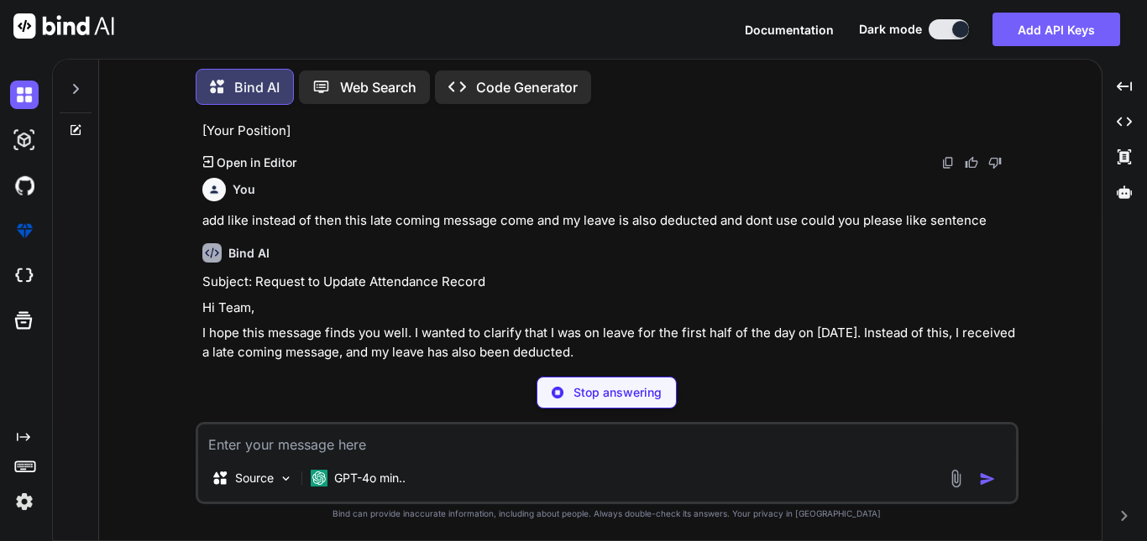
scroll to position [10877, 0]
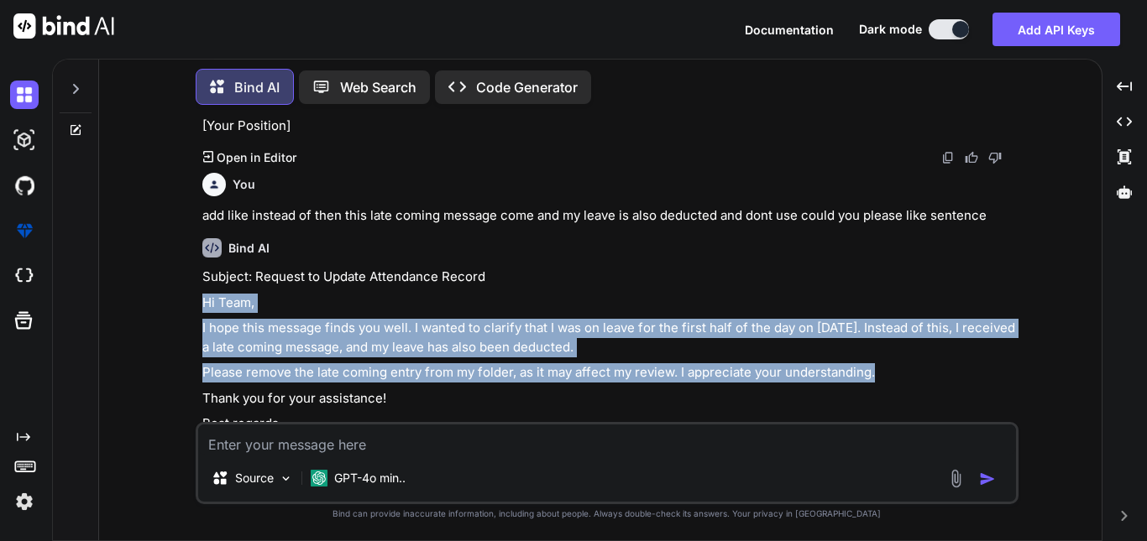
drag, startPoint x: 201, startPoint y: 247, endPoint x: 896, endPoint y: 328, distance: 699.0
click at [896, 328] on div "Subject: Request to Update Attendance Record Hi Team, I hope this message finds…" at bounding box center [608, 370] width 813 height 204
copy div "Hi Team, I hope this message finds you well. I wanted to clarify that I was on …"
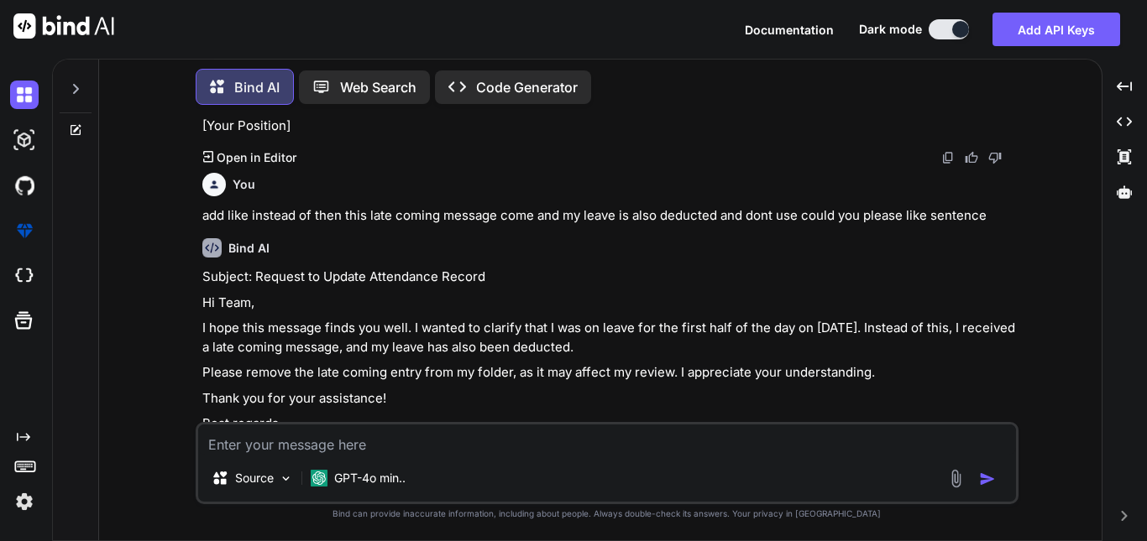
click at [297, 435] on textarea at bounding box center [607, 440] width 818 height 30
paste textarea "Hi Team, I hope this message finds you well. I wanted to clarify that I was on …"
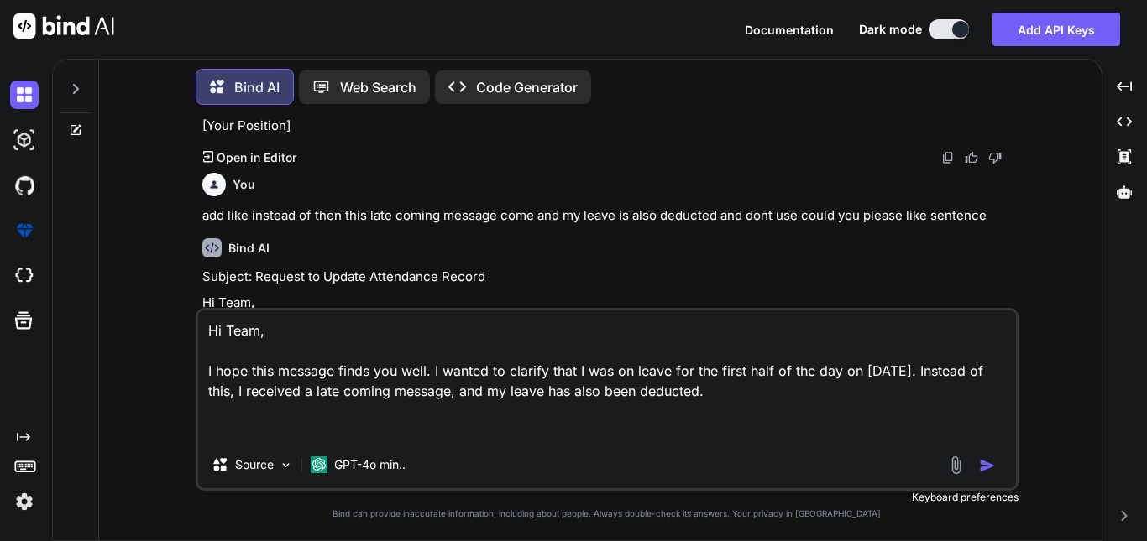
click at [245, 385] on textarea "Hi Team, I hope this message finds you well. I wanted to clarify that I was on …" at bounding box center [607, 376] width 818 height 131
click at [300, 391] on textarea "Hi Team, I hope this message finds you well. I wanted to clarify that I was on …" at bounding box center [607, 376] width 818 height 131
click at [796, 404] on textarea "Hi Team, I hope this message finds you well. I wanted to clarify that I was on …" at bounding box center [607, 376] width 818 height 131
click at [797, 396] on textarea "Hi Team, I hope this message finds you well. I wanted to clarify that I was on …" at bounding box center [607, 376] width 818 height 131
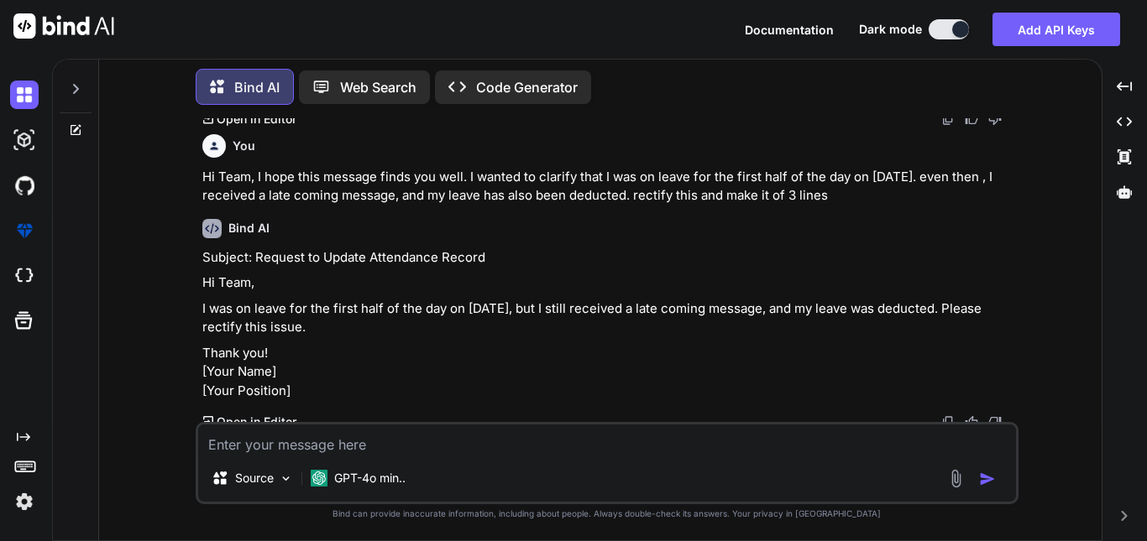
scroll to position [11258, 0]
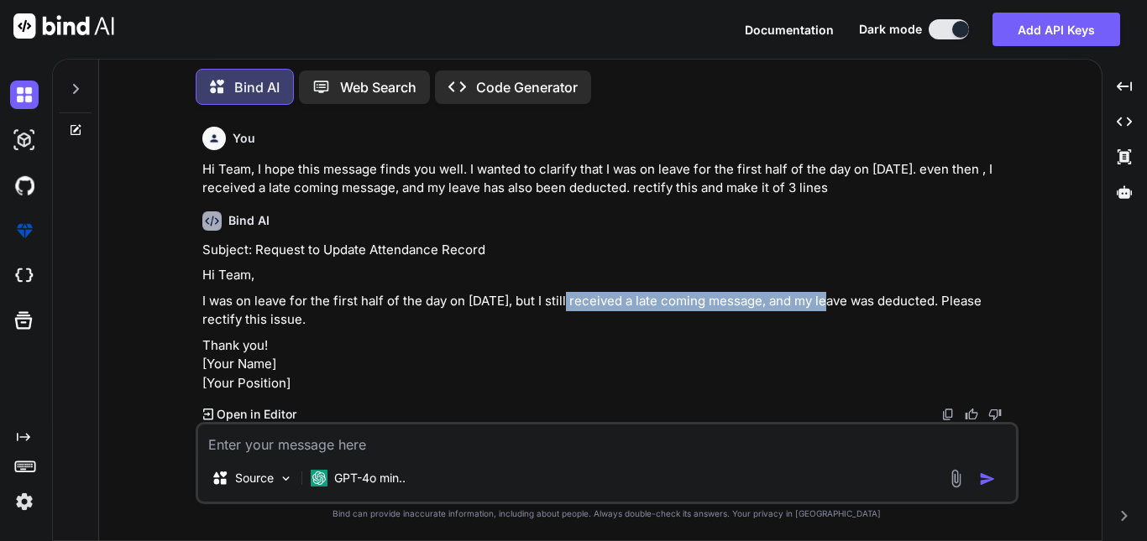
drag, startPoint x: 587, startPoint y: 288, endPoint x: 829, endPoint y: 295, distance: 241.9
click at [829, 295] on p "I was on leave for the first half of the day on [DATE], but I still received a …" at bounding box center [608, 311] width 813 height 38
copy p "but I still received a late coming message"
